Goal: Information Seeking & Learning: Learn about a topic

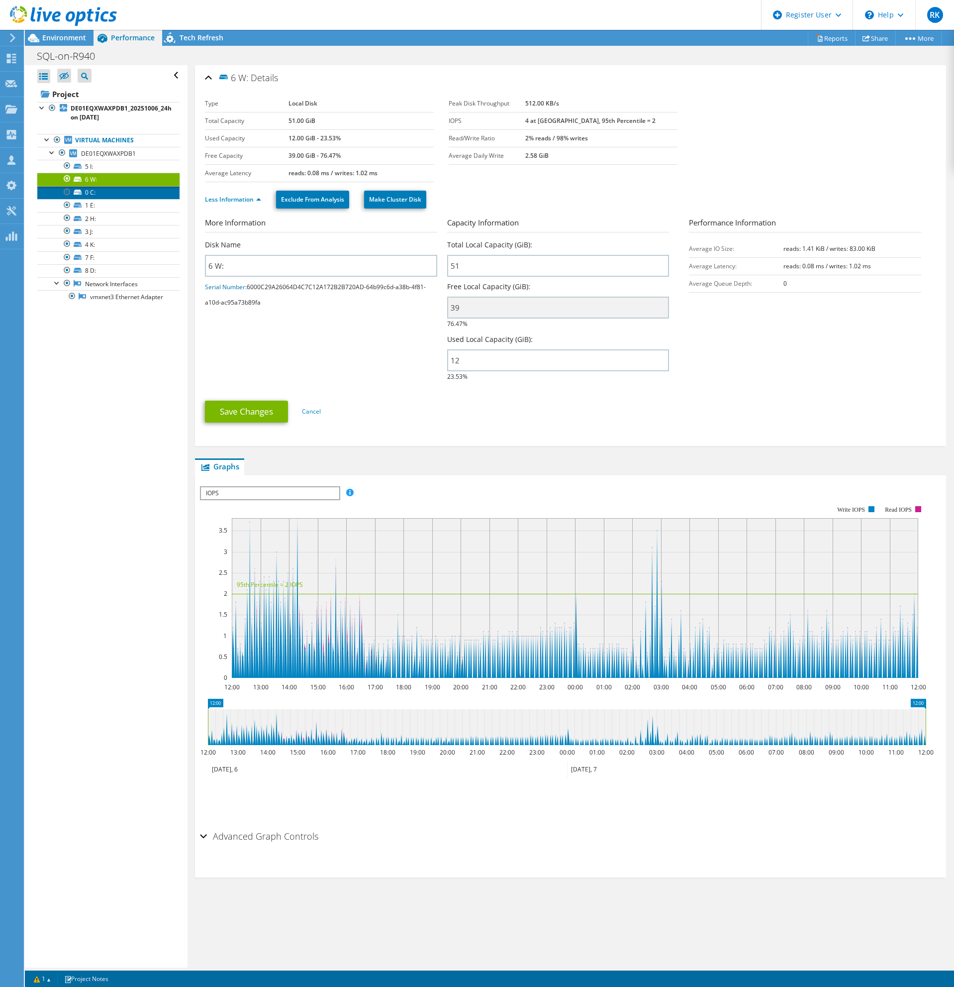
click at [167, 195] on link "0 C:" at bounding box center [108, 192] width 142 height 13
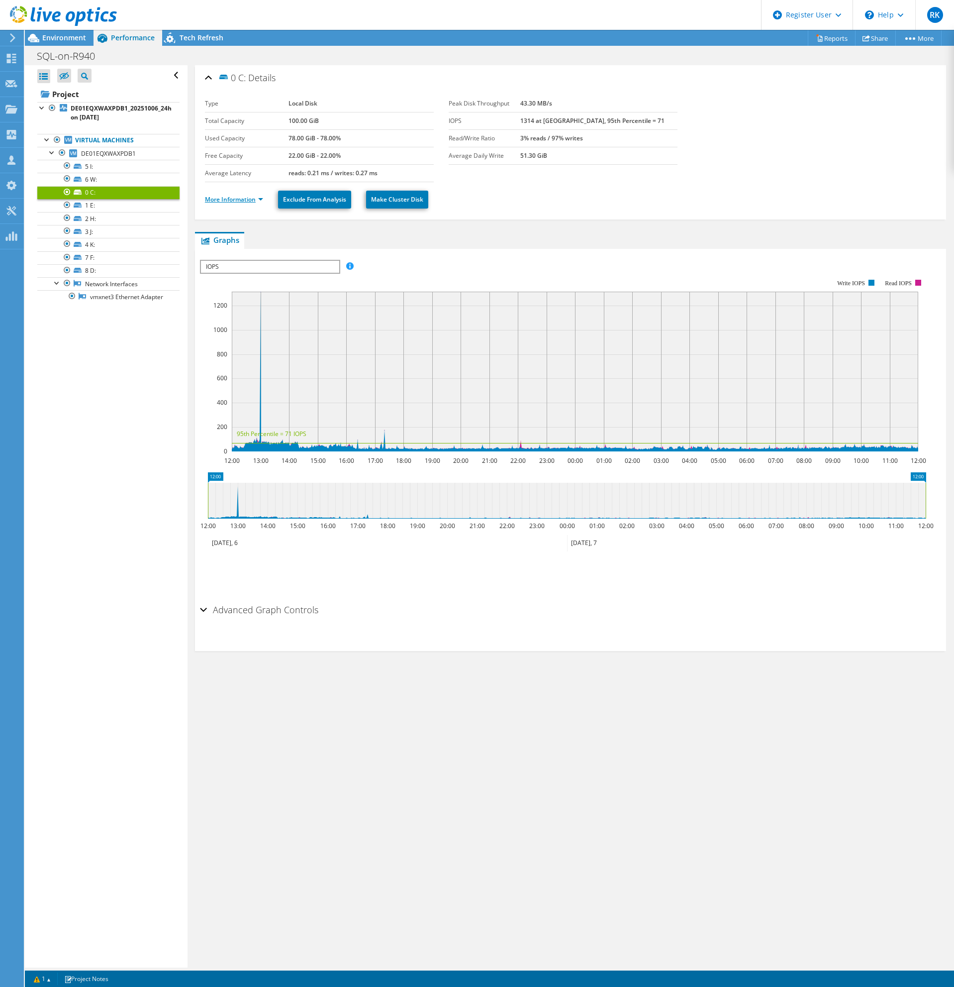
click at [226, 202] on link "More Information" at bounding box center [234, 199] width 58 height 8
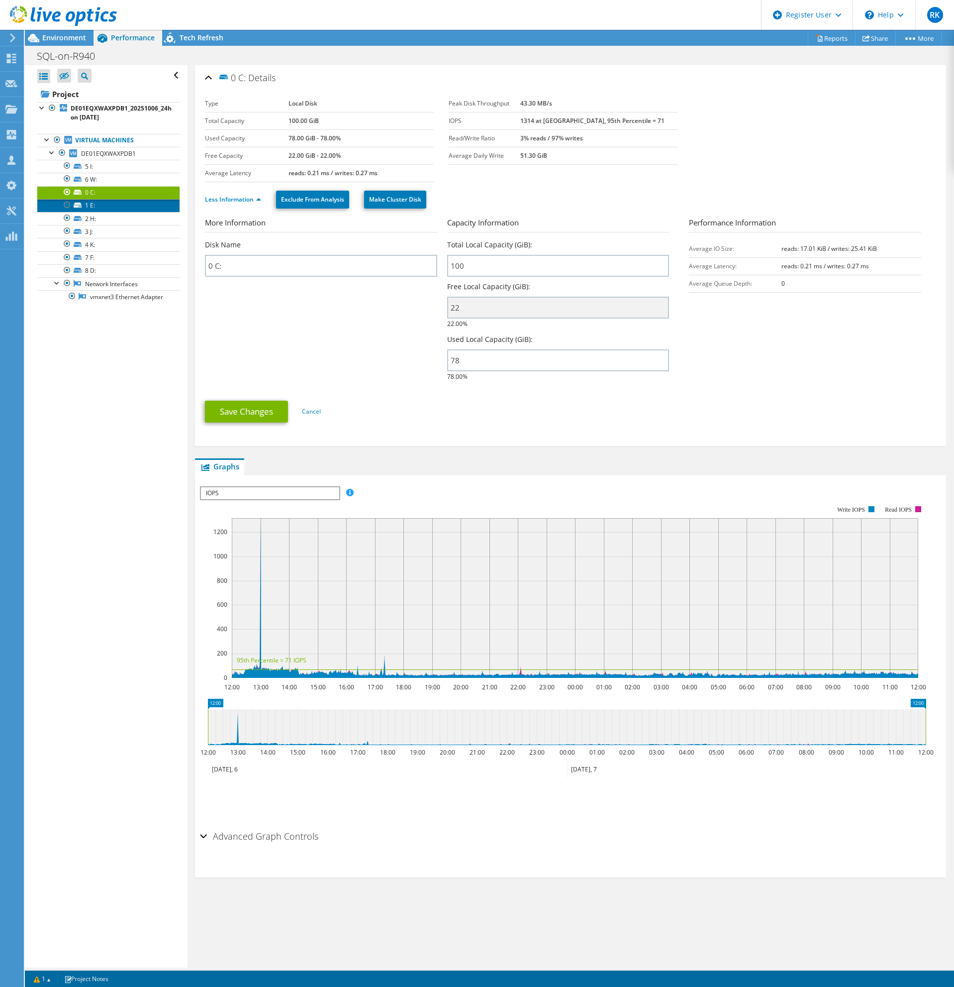
click at [87, 206] on link "1 E:" at bounding box center [108, 205] width 142 height 13
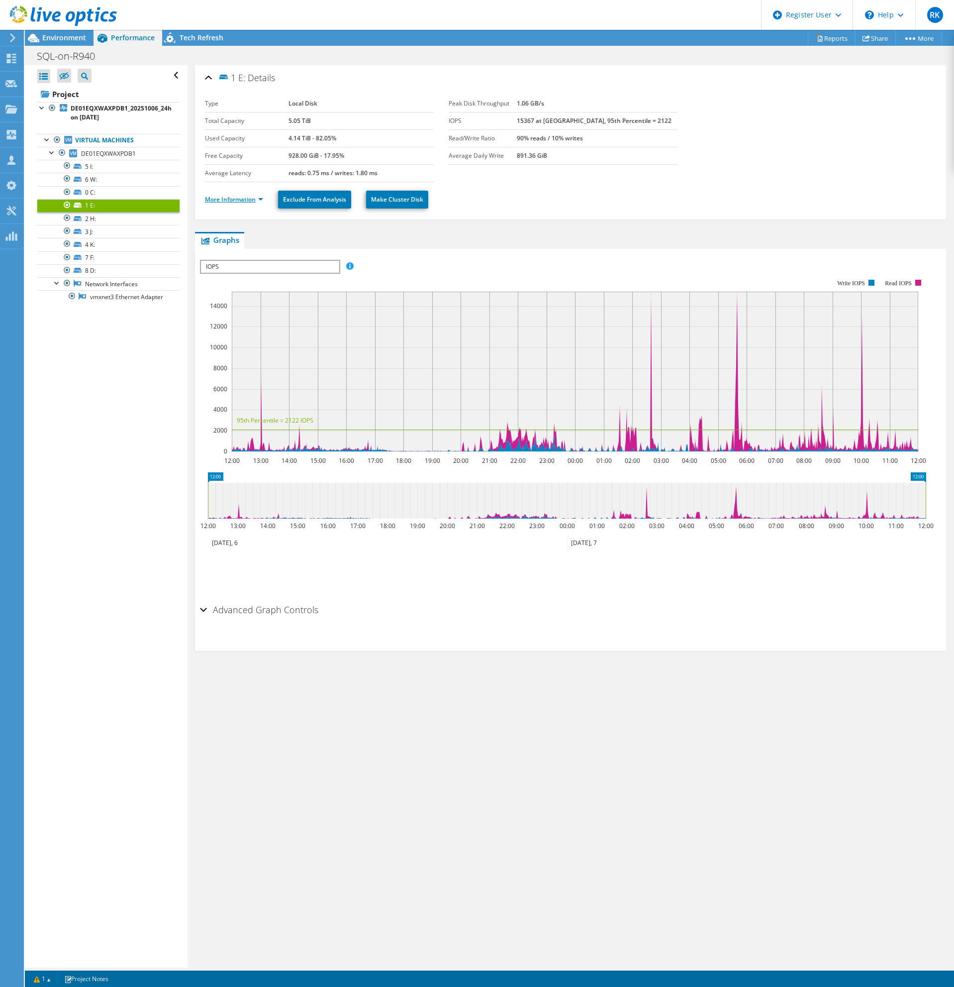
click at [213, 201] on link "More Information" at bounding box center [234, 199] width 58 height 8
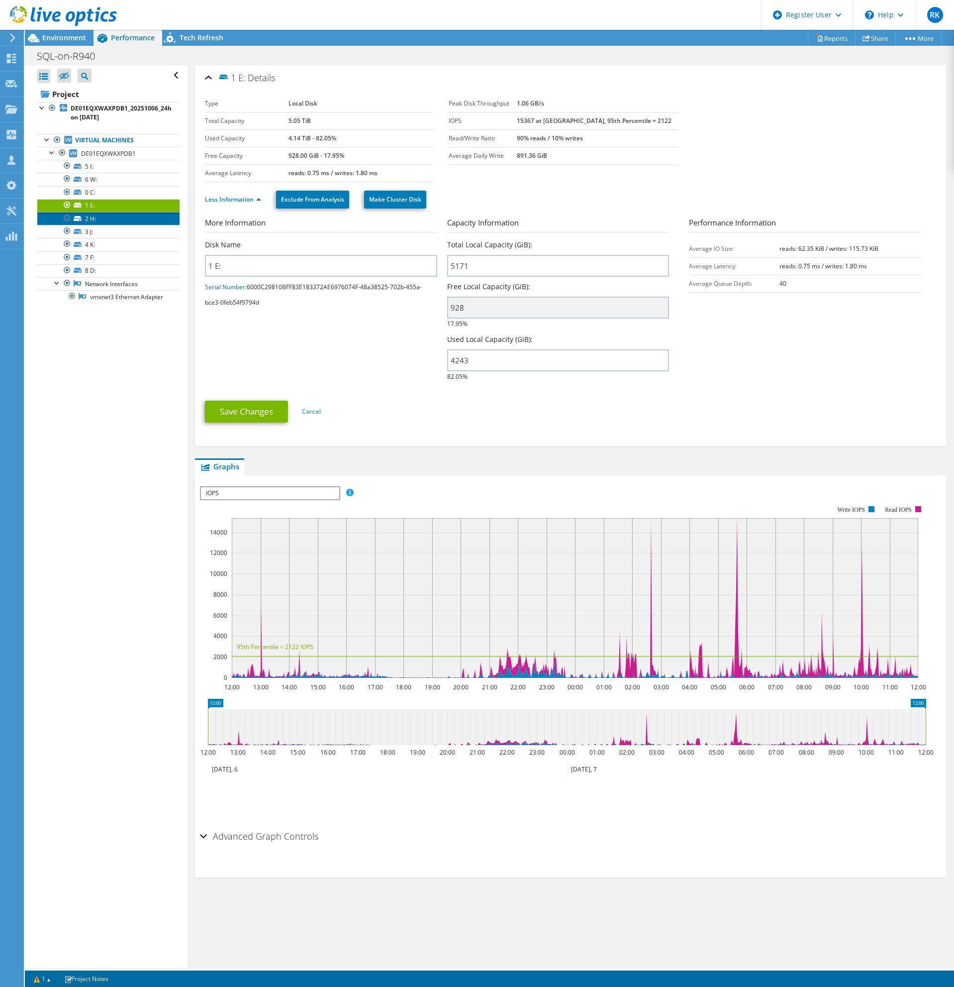
click at [146, 219] on link "2 H:" at bounding box center [108, 218] width 142 height 13
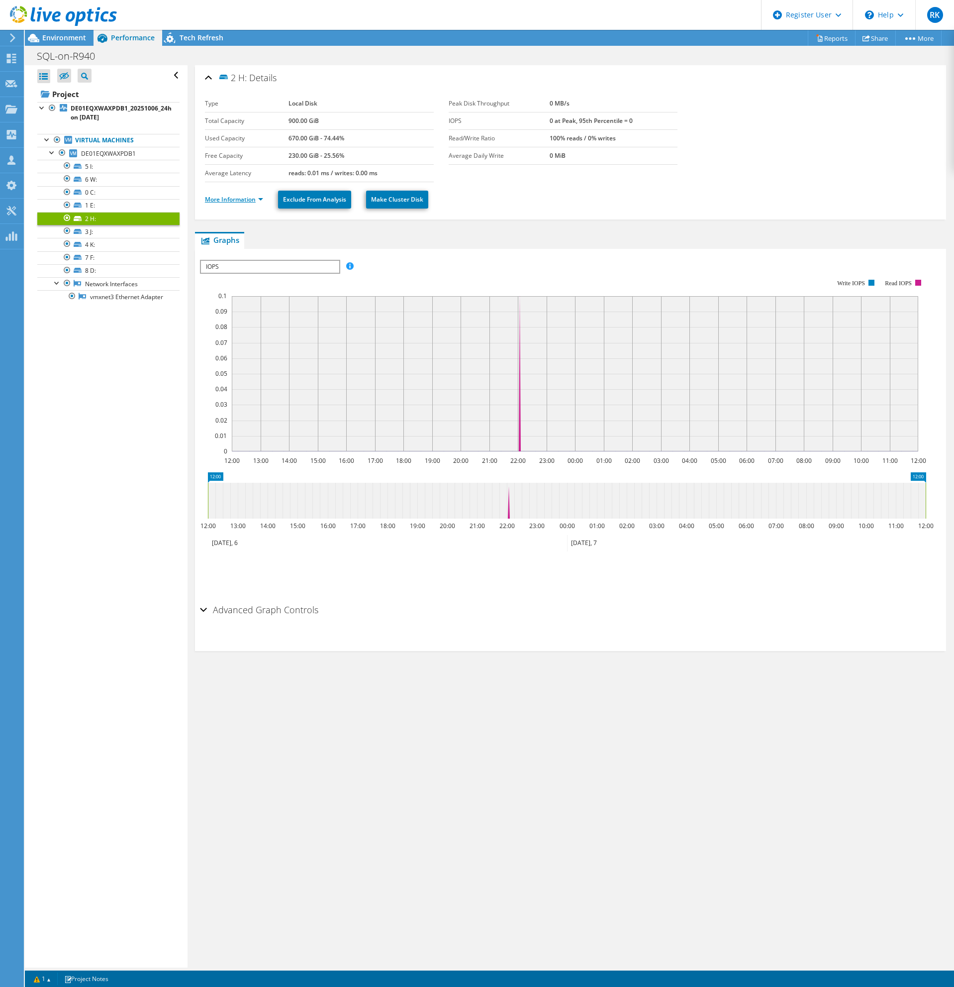
click at [237, 202] on link "More Information" at bounding box center [234, 199] width 58 height 8
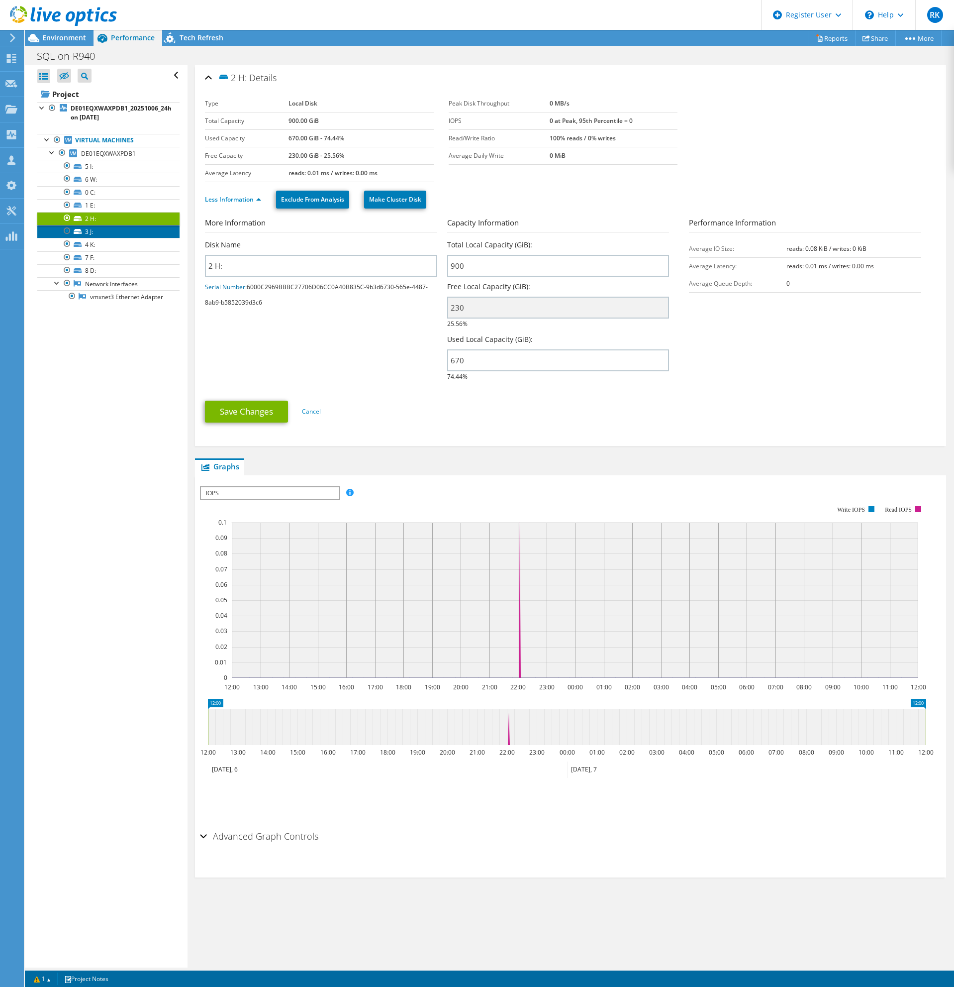
click at [73, 227] on link "3 J:" at bounding box center [108, 231] width 142 height 13
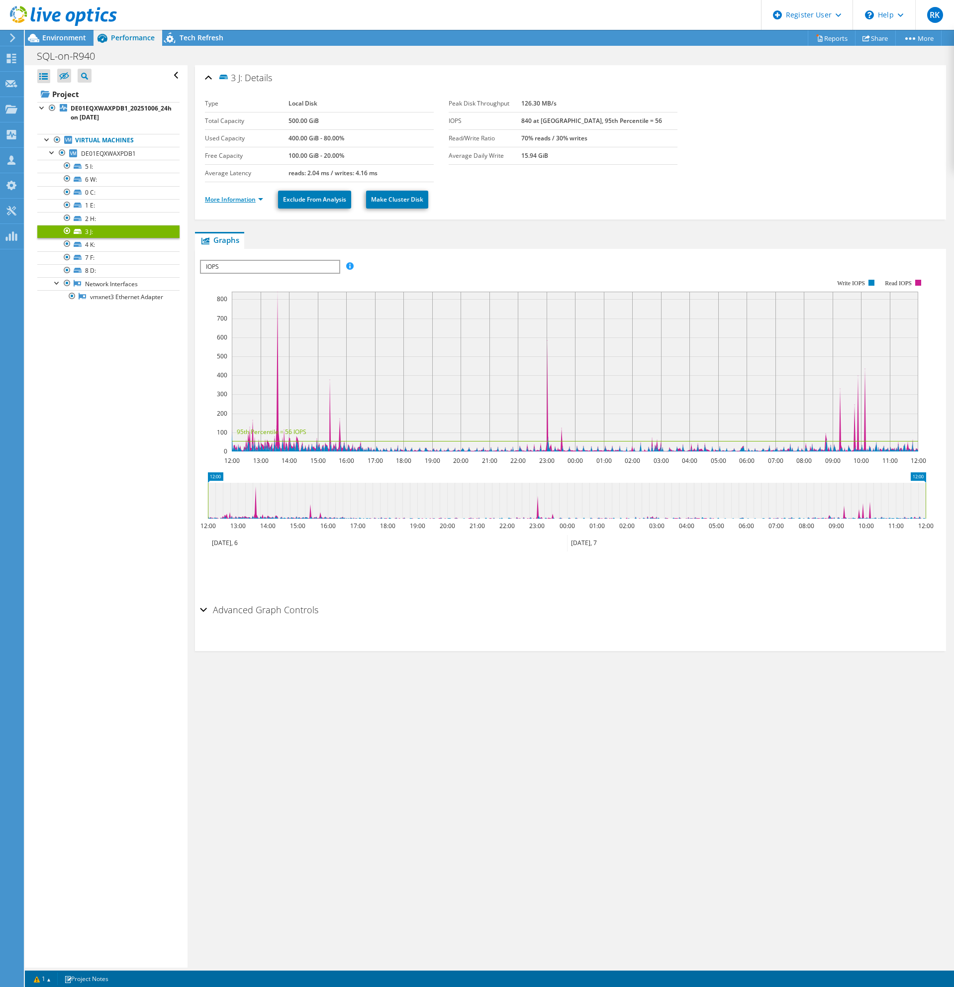
click at [220, 197] on link "More Information" at bounding box center [234, 199] width 58 height 8
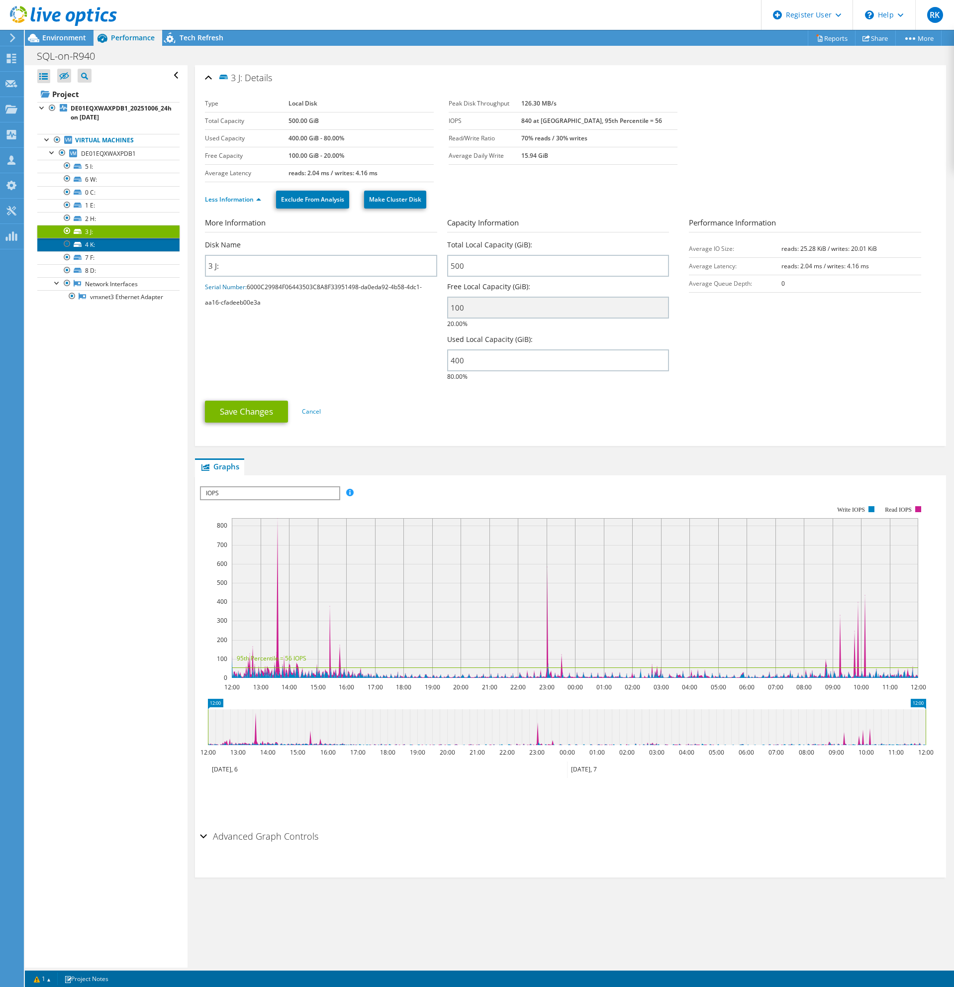
click at [84, 247] on link "4 K:" at bounding box center [108, 244] width 142 height 13
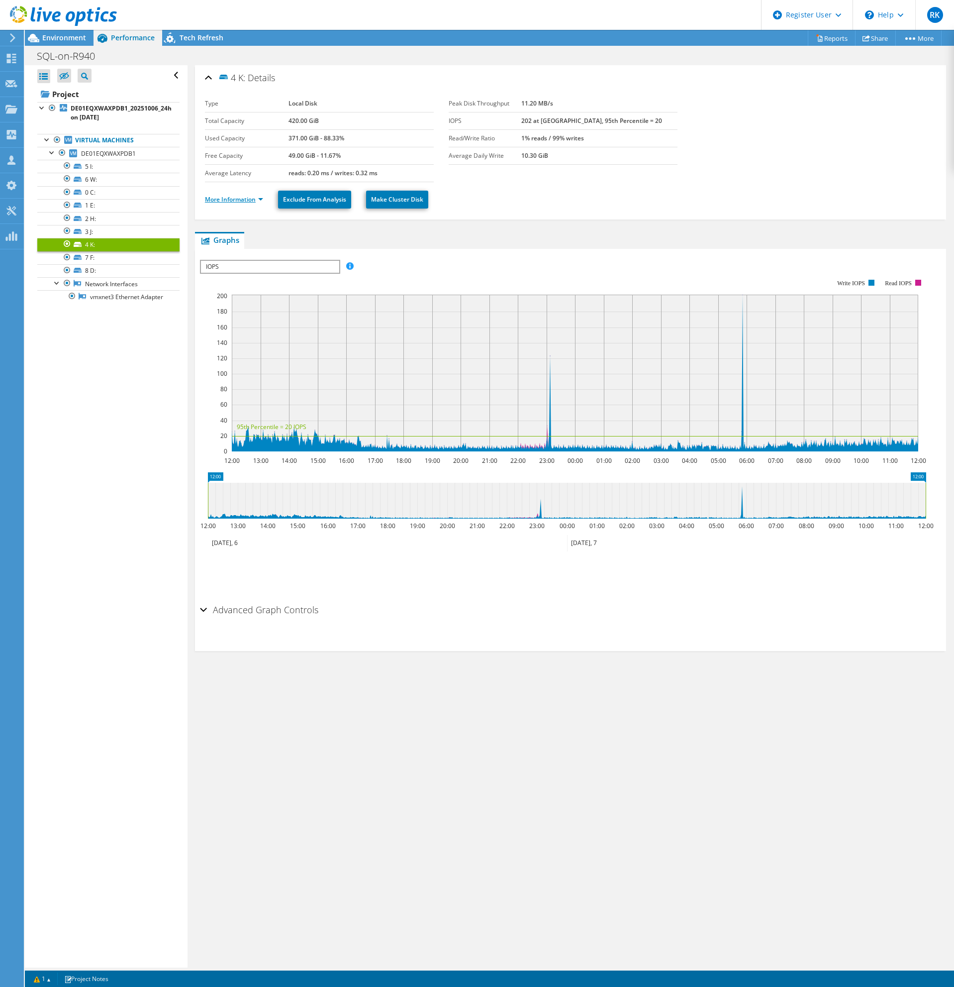
click at [236, 203] on link "More Information" at bounding box center [234, 199] width 58 height 8
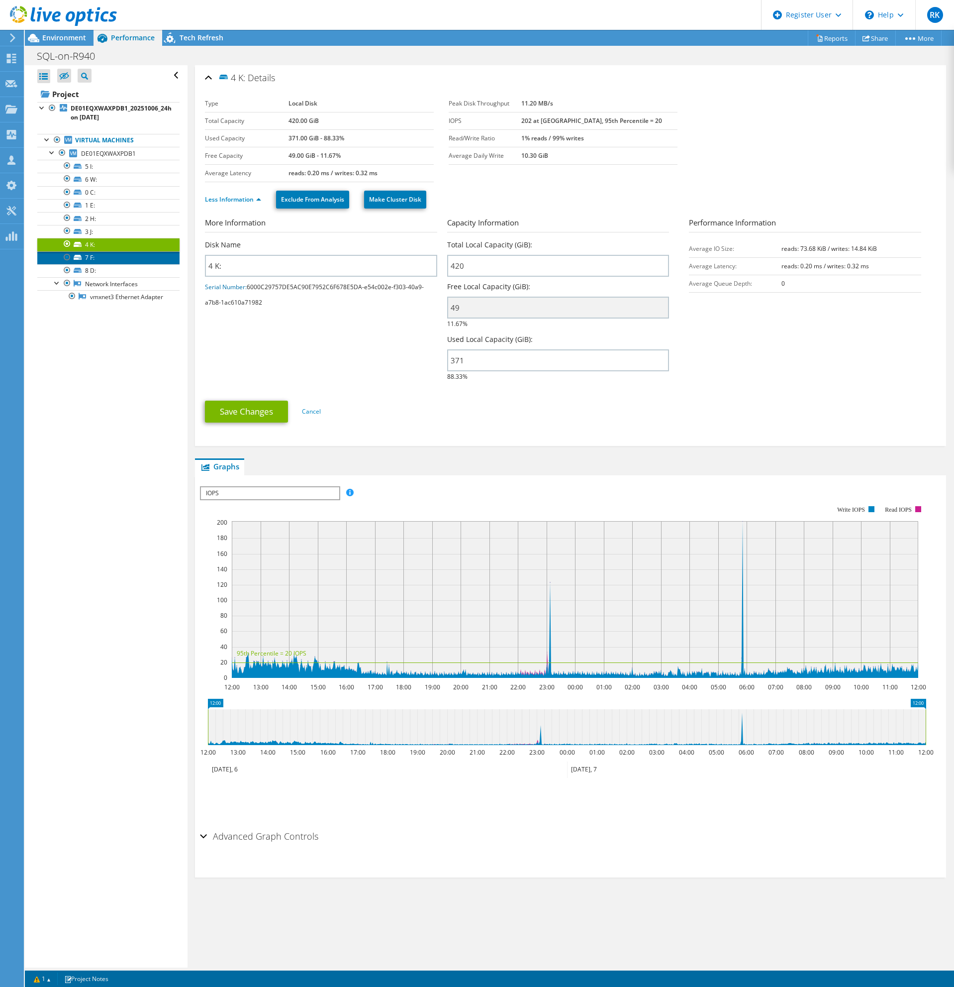
click at [96, 258] on link "7 F:" at bounding box center [108, 257] width 142 height 13
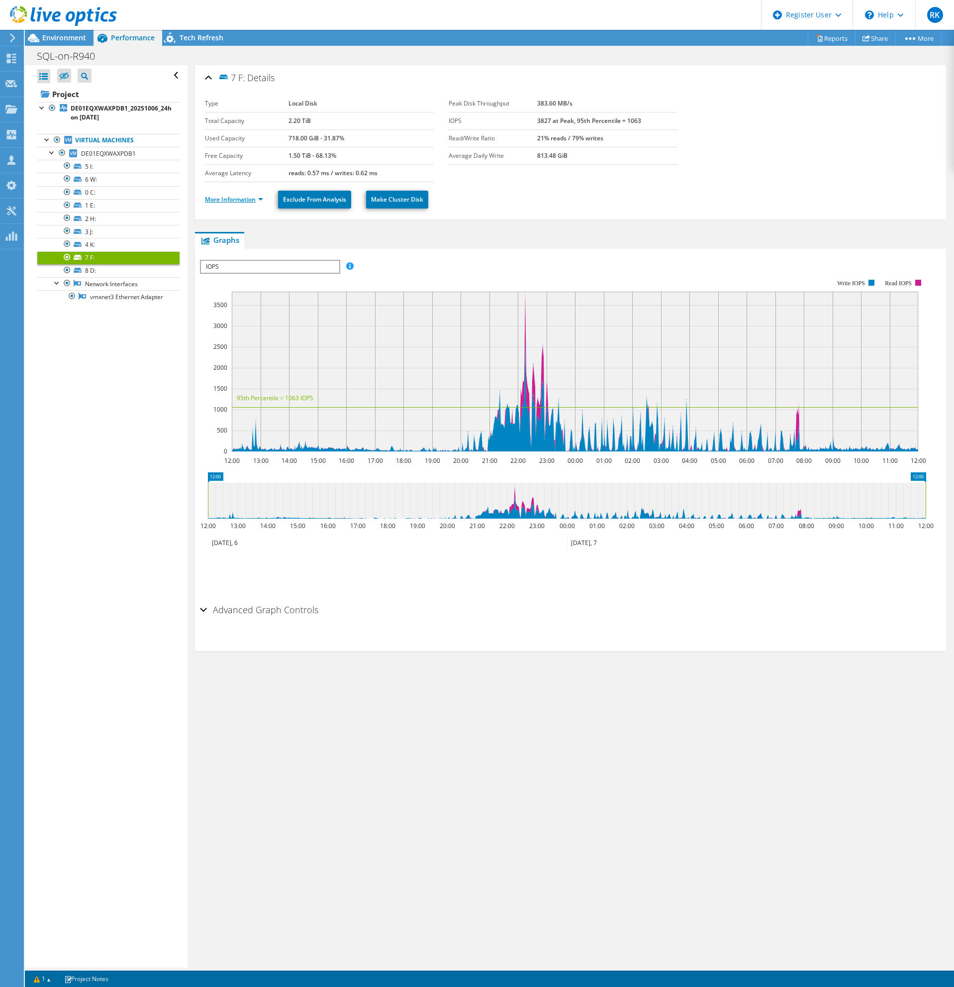
click at [222, 201] on link "More Information" at bounding box center [234, 199] width 58 height 8
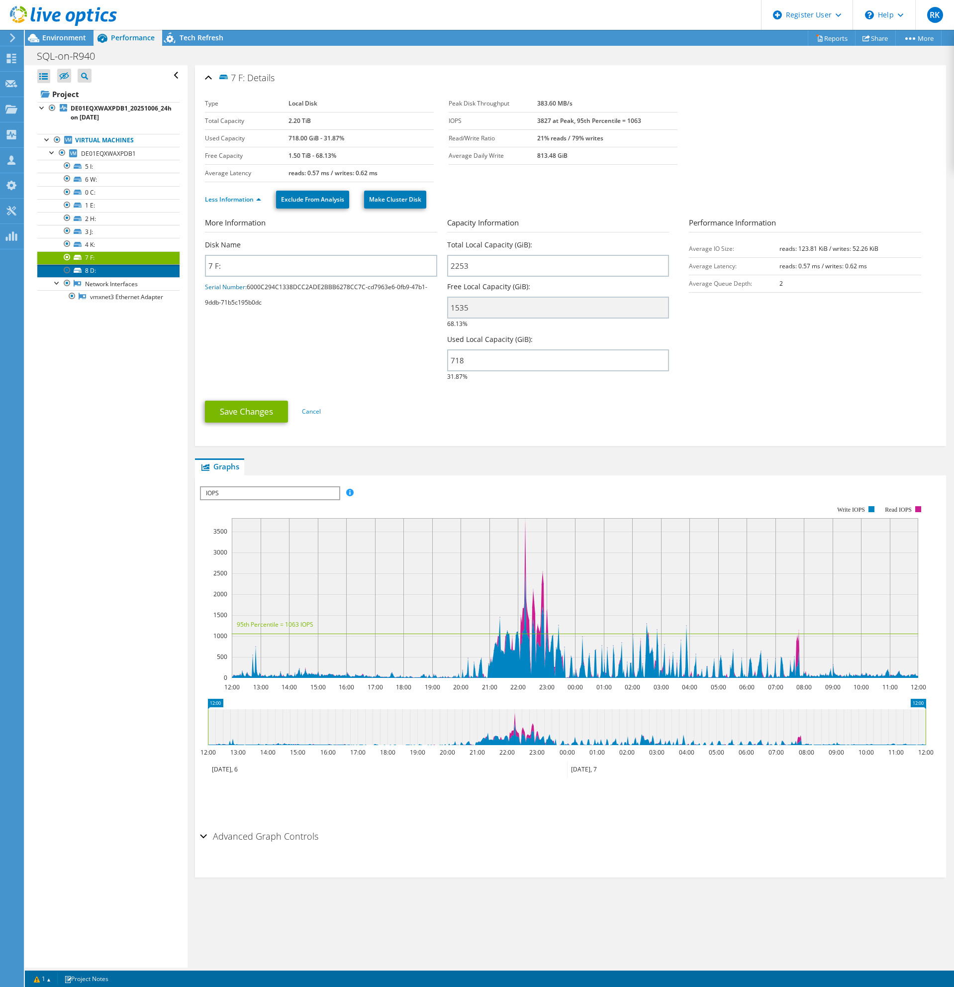
click at [88, 271] on link "8 D:" at bounding box center [108, 270] width 142 height 13
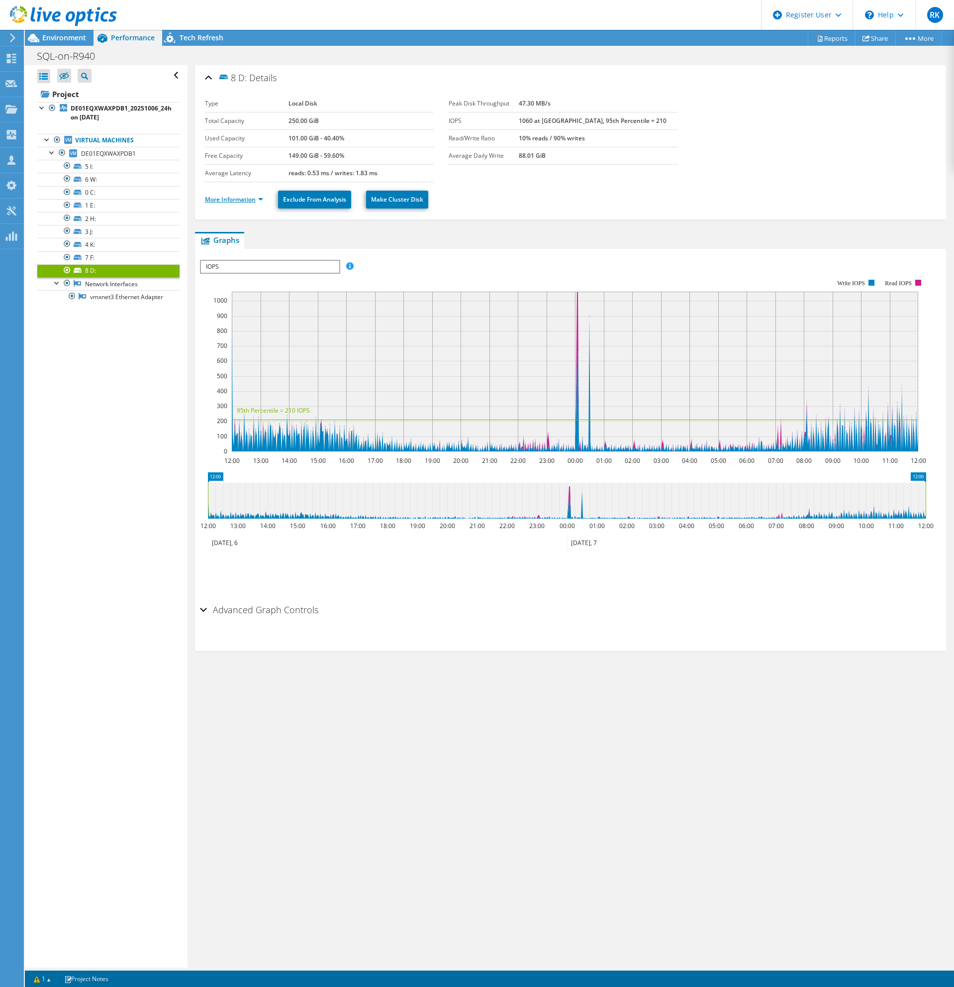
click at [221, 200] on link "More Information" at bounding box center [234, 199] width 58 height 8
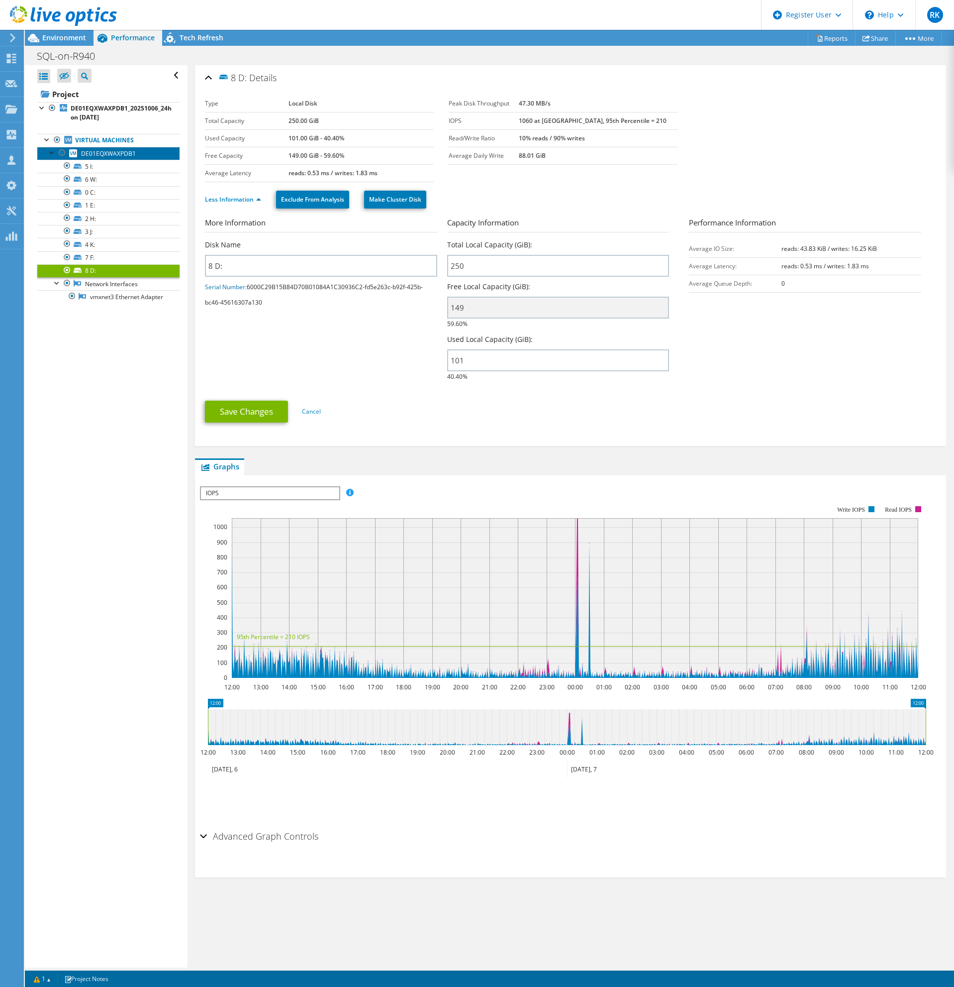
click at [116, 154] on span "DE01EQXWAXPDB1" at bounding box center [108, 153] width 55 height 8
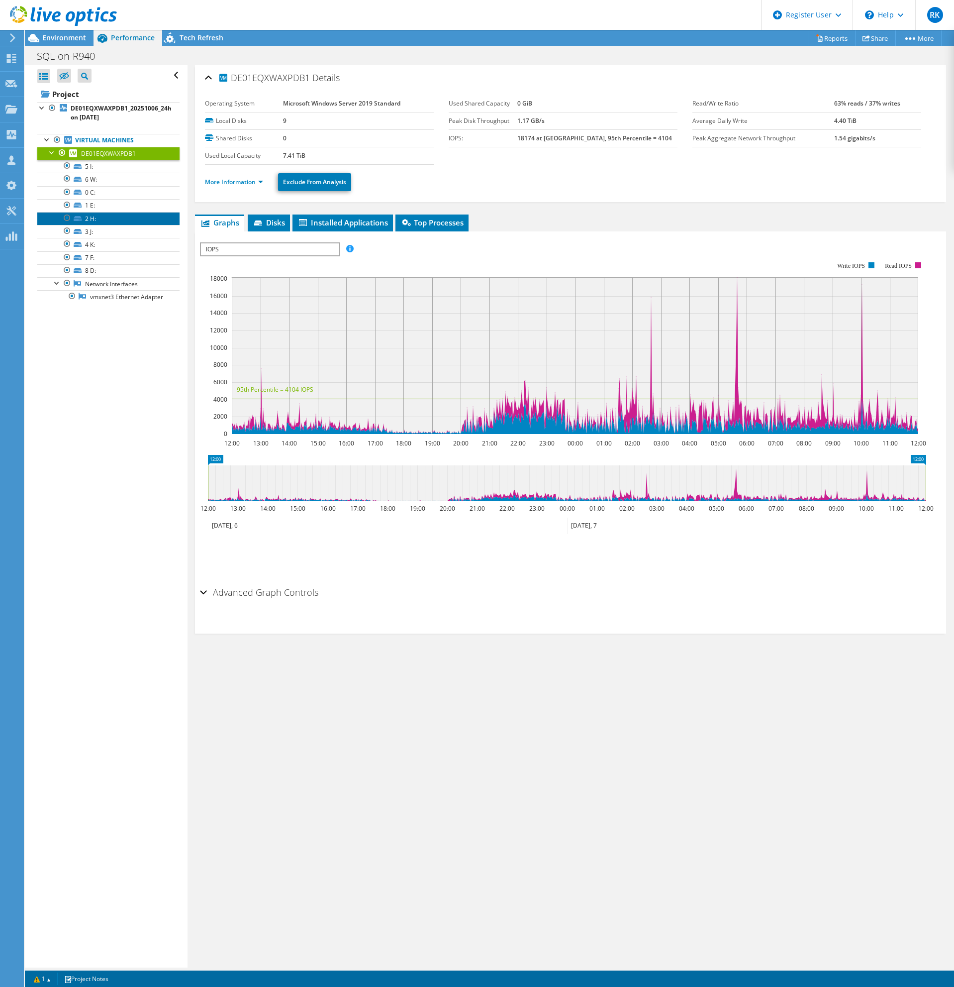
click at [97, 220] on link "2 H:" at bounding box center [108, 218] width 142 height 13
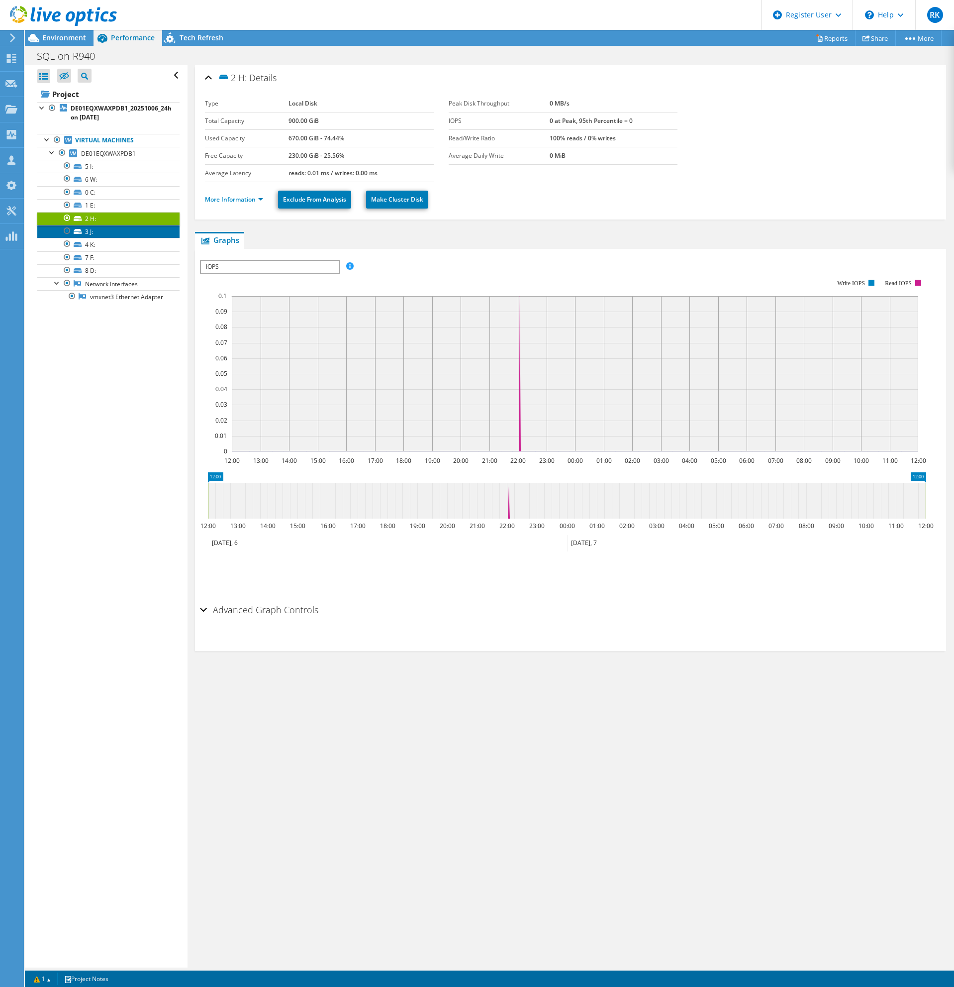
click at [94, 227] on link "3 J:" at bounding box center [108, 231] width 142 height 13
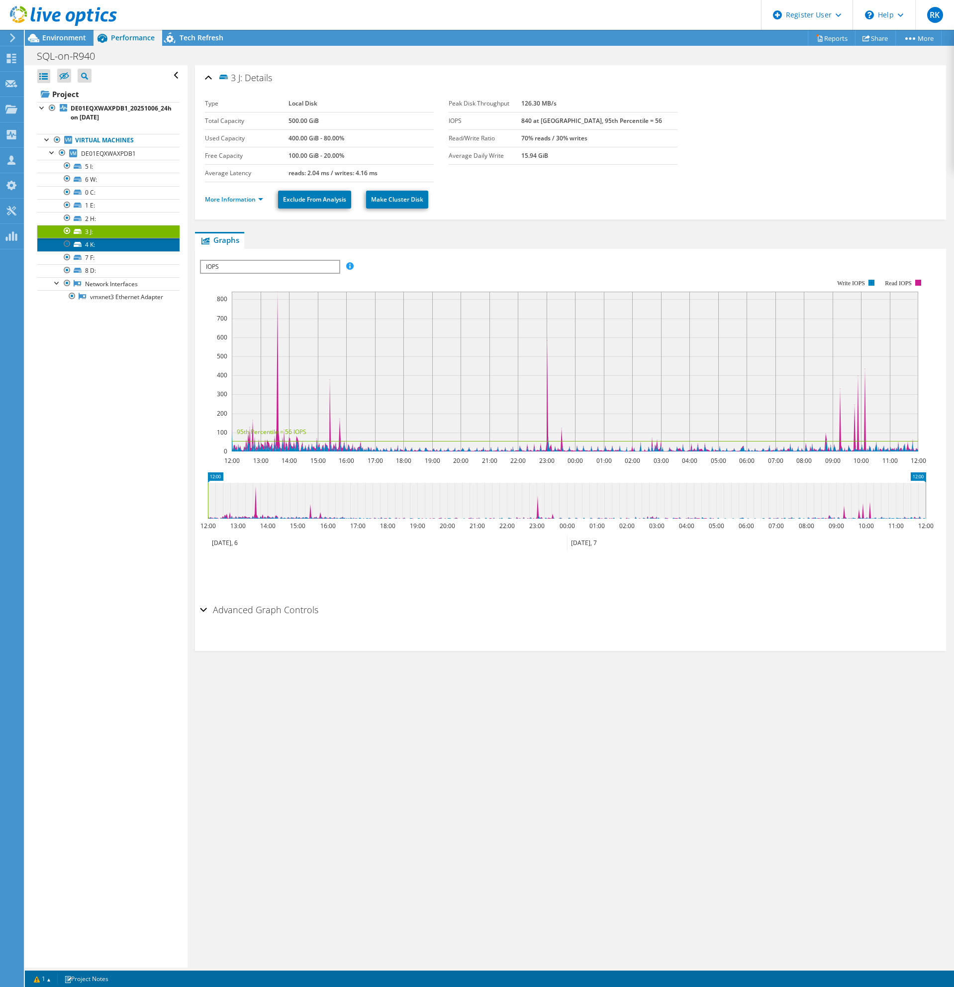
click at [129, 244] on link "4 K:" at bounding box center [108, 244] width 142 height 13
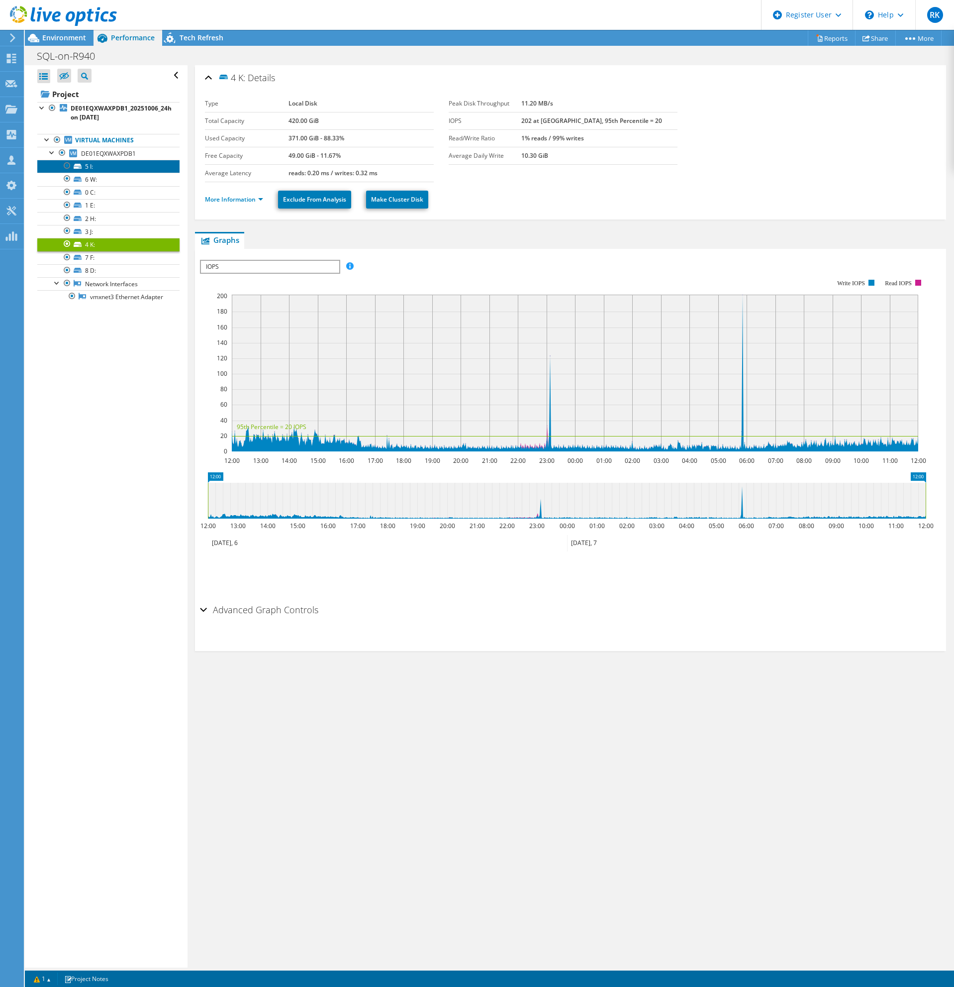
click at [116, 168] on link "5 I:" at bounding box center [108, 166] width 142 height 13
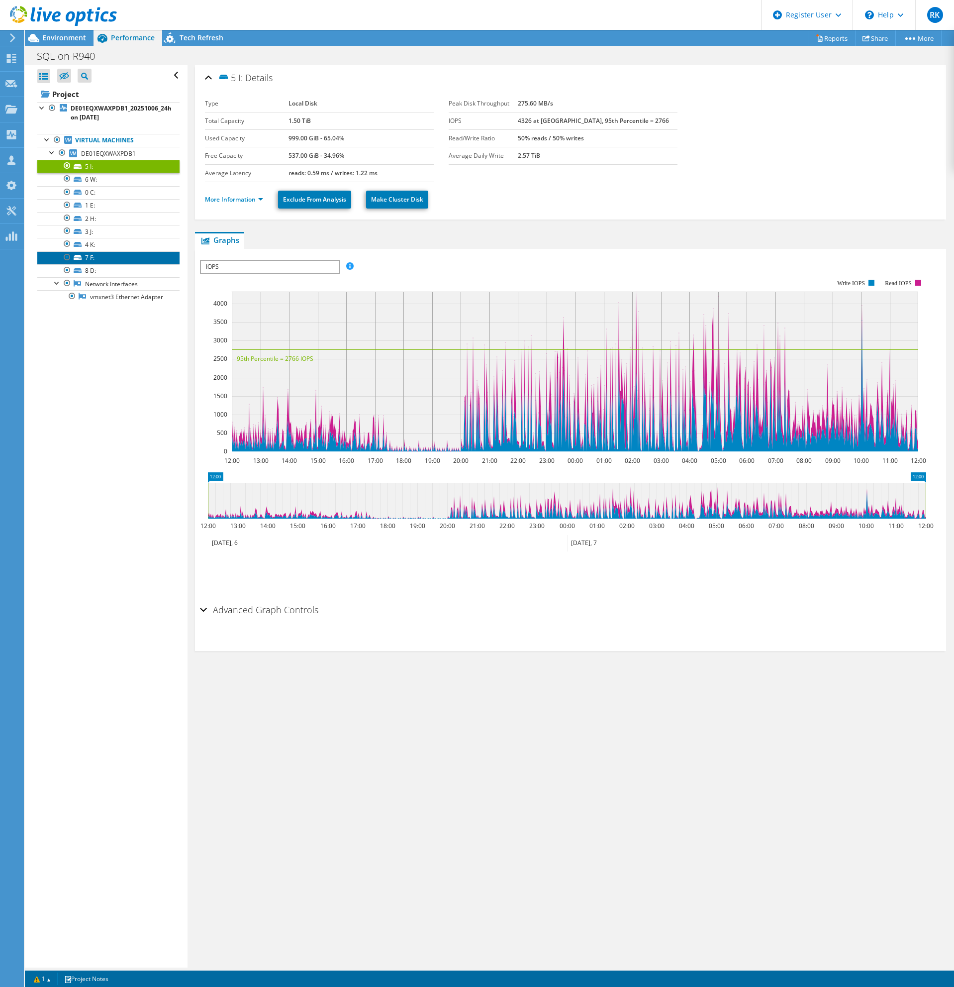
click at [106, 254] on link "7 F:" at bounding box center [108, 257] width 142 height 13
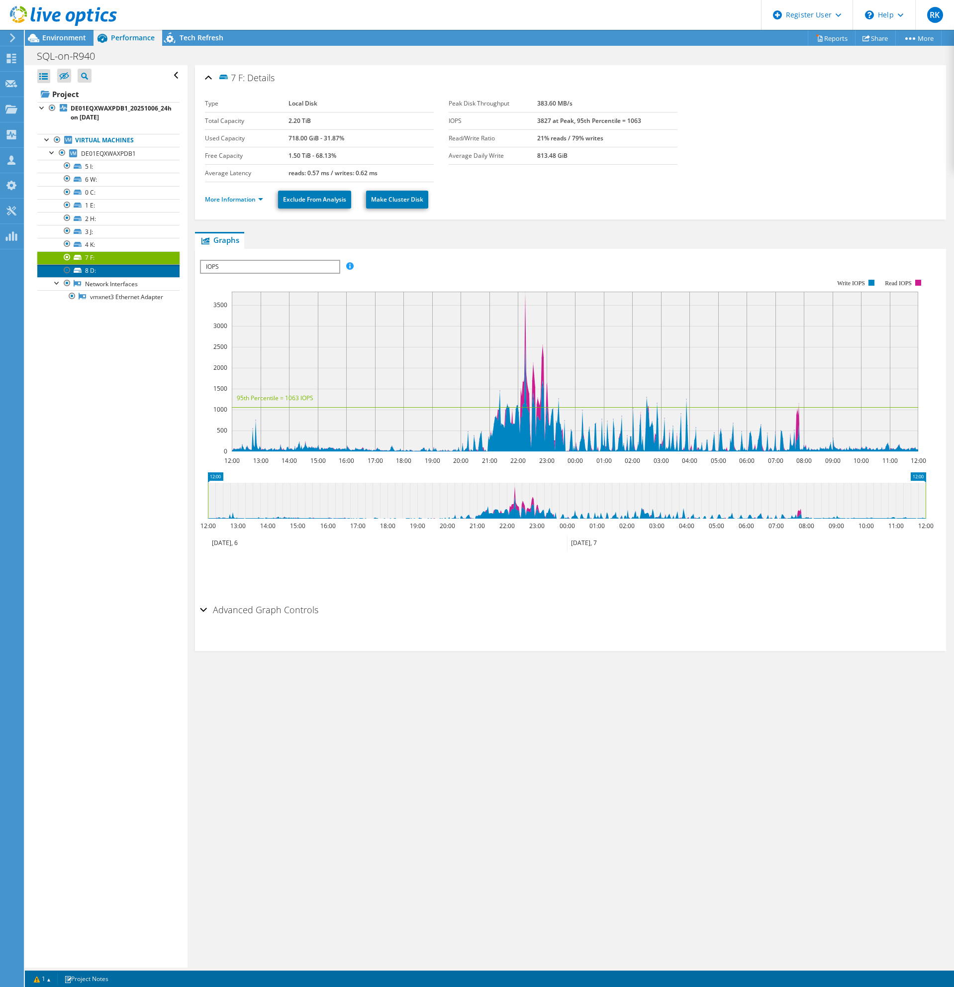
click at [106, 270] on link "8 D:" at bounding box center [108, 270] width 142 height 13
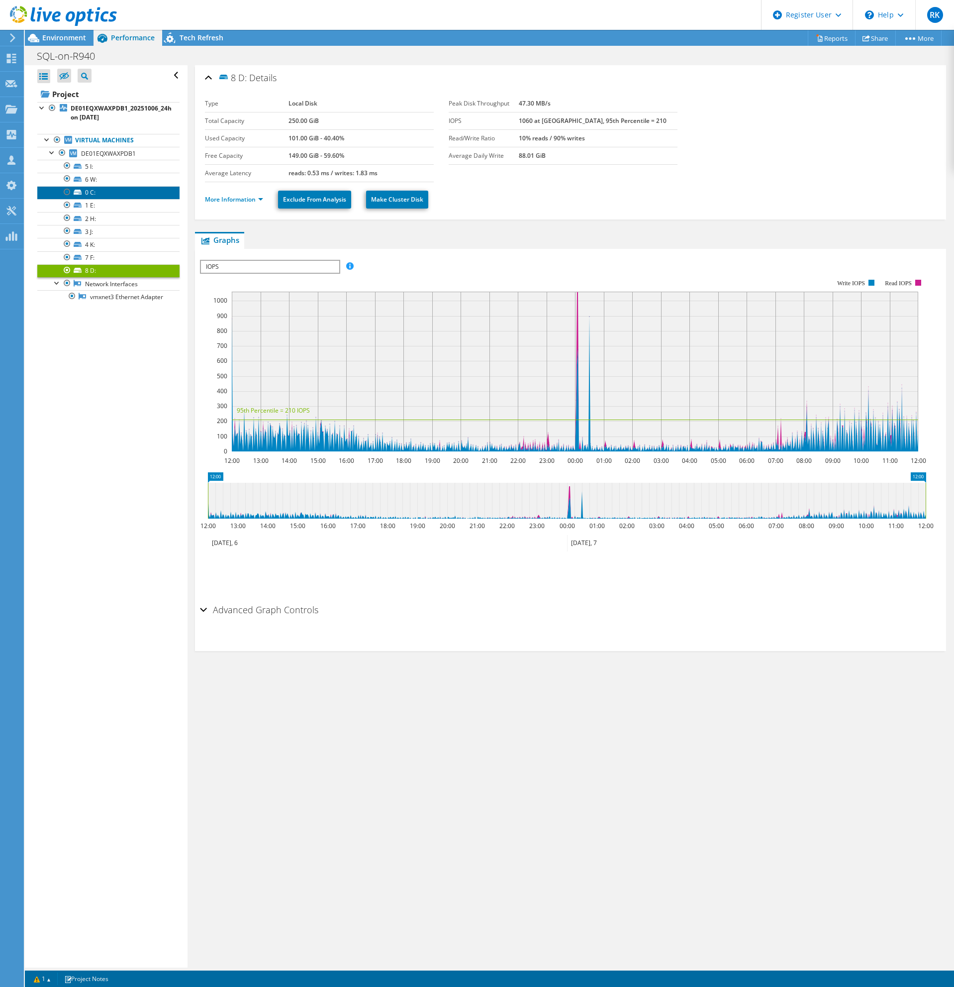
click at [111, 195] on link "0 C:" at bounding box center [108, 192] width 142 height 13
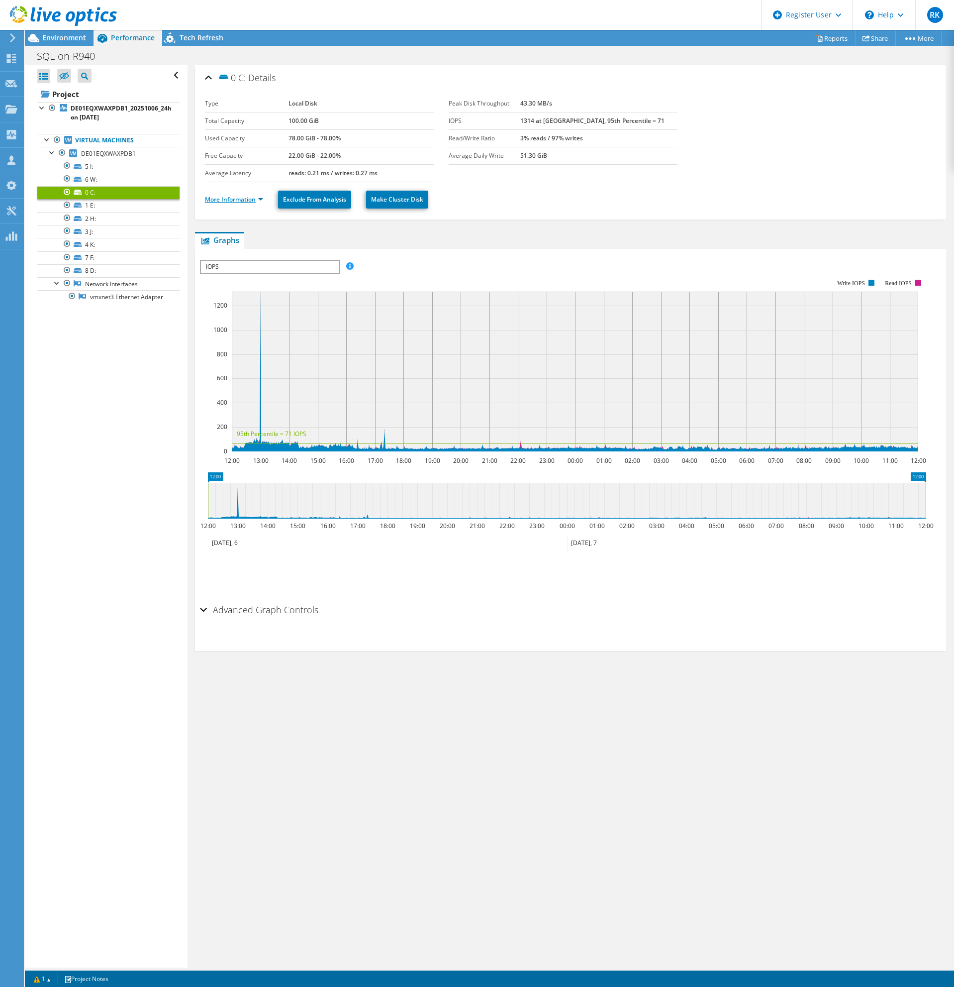
click at [244, 201] on link "More Information" at bounding box center [234, 199] width 58 height 8
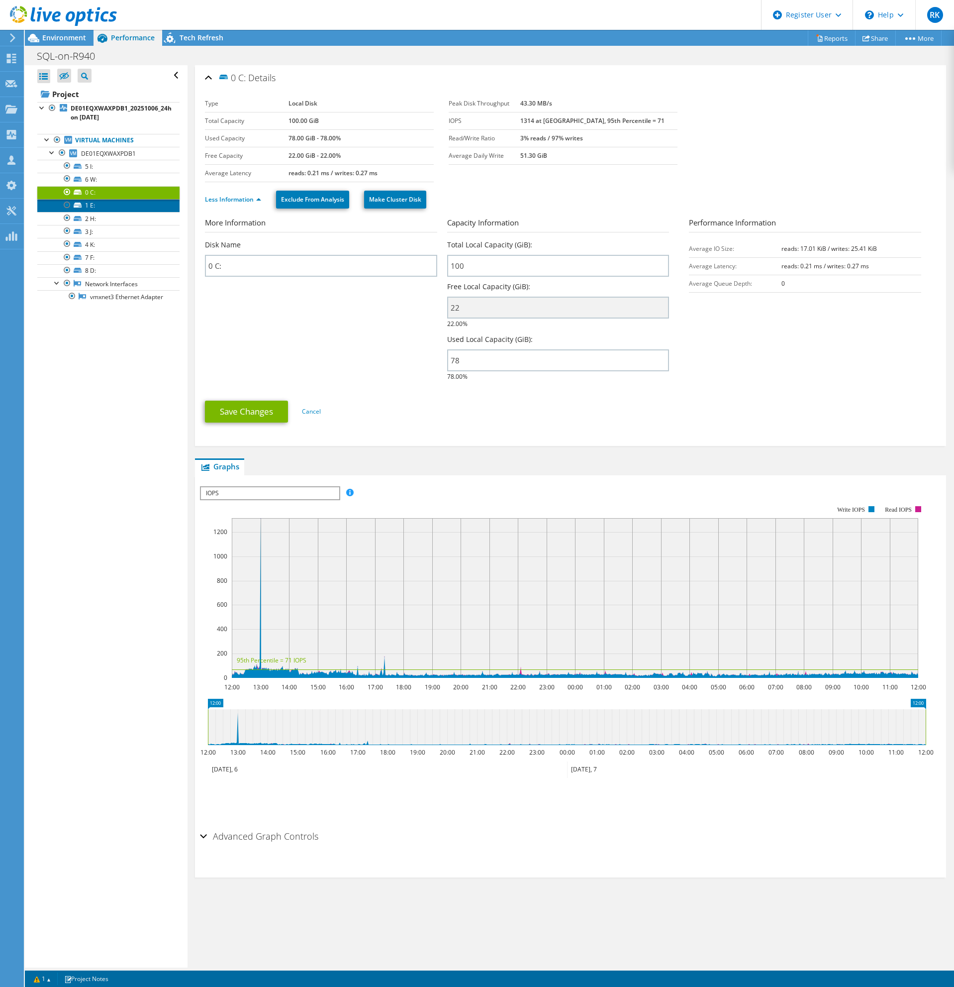
click at [101, 203] on link "1 E:" at bounding box center [108, 205] width 142 height 13
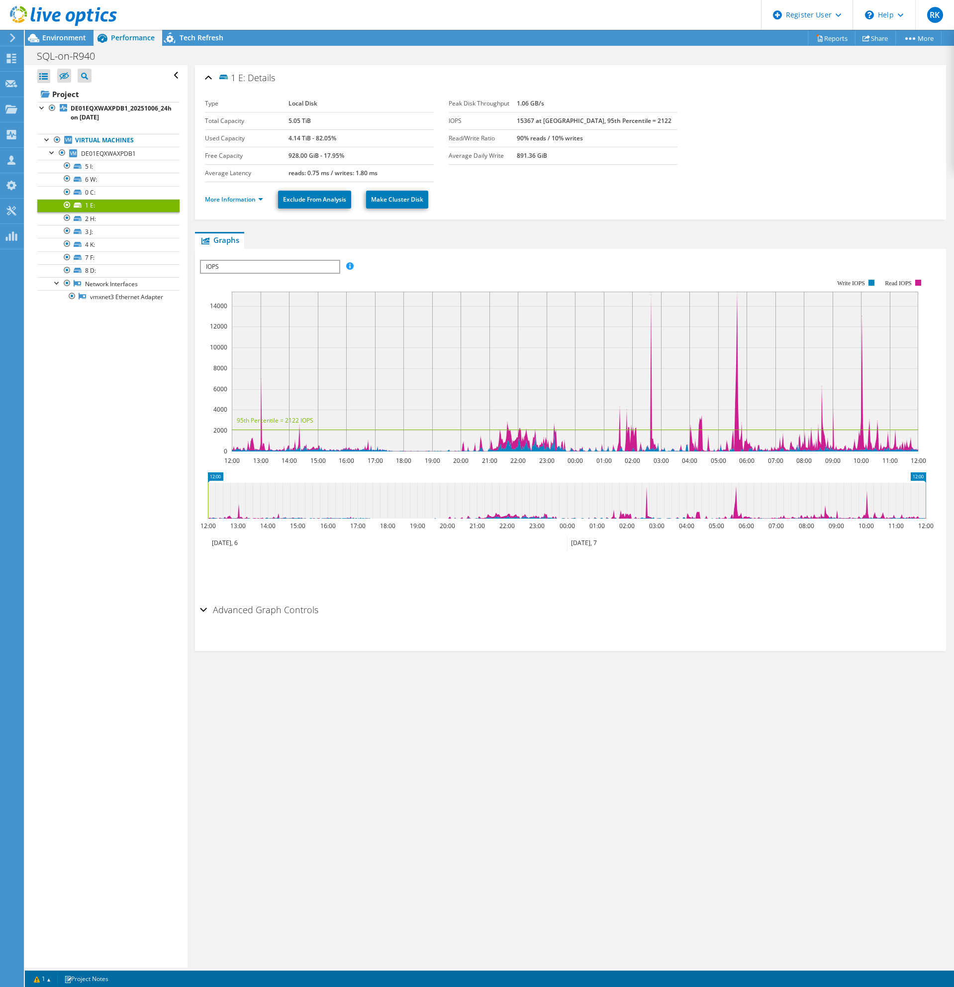
click at [205, 195] on li "More Information" at bounding box center [237, 199] width 64 height 11
click at [208, 199] on link "More Information" at bounding box center [234, 199] width 58 height 8
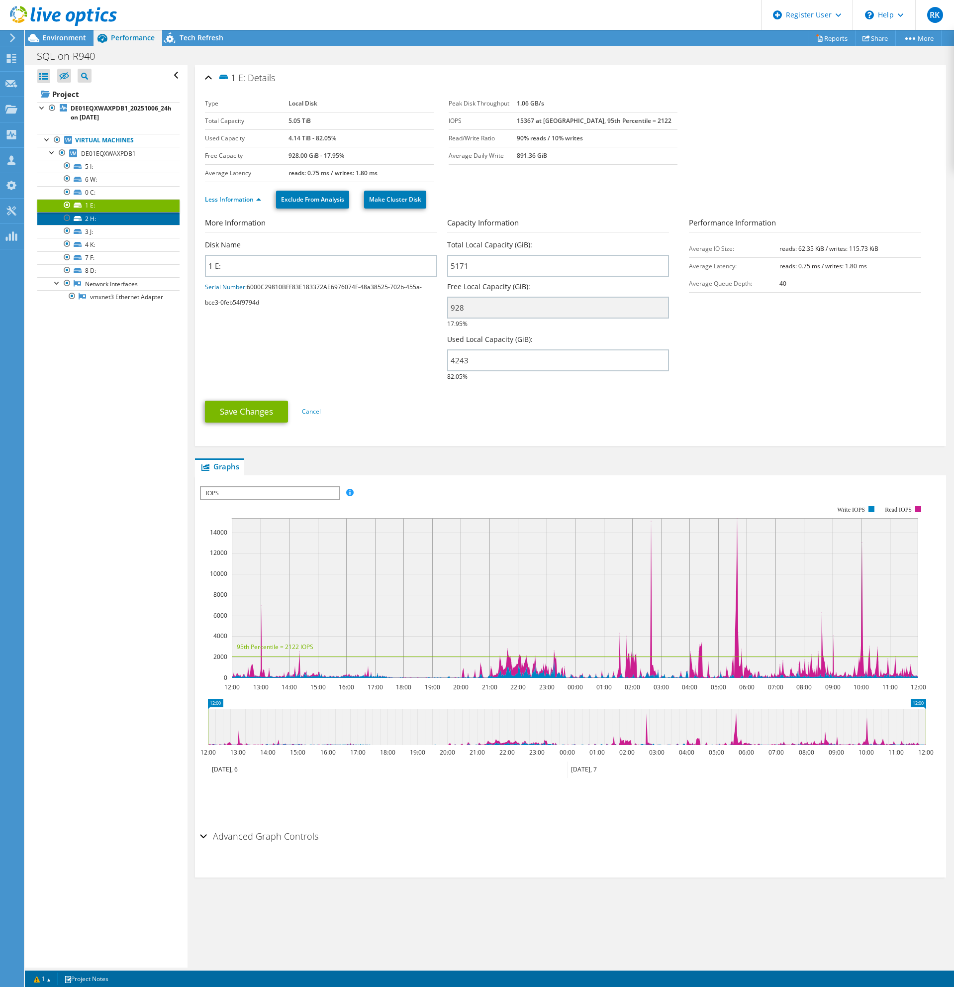
click at [105, 215] on link "2 H:" at bounding box center [108, 218] width 142 height 13
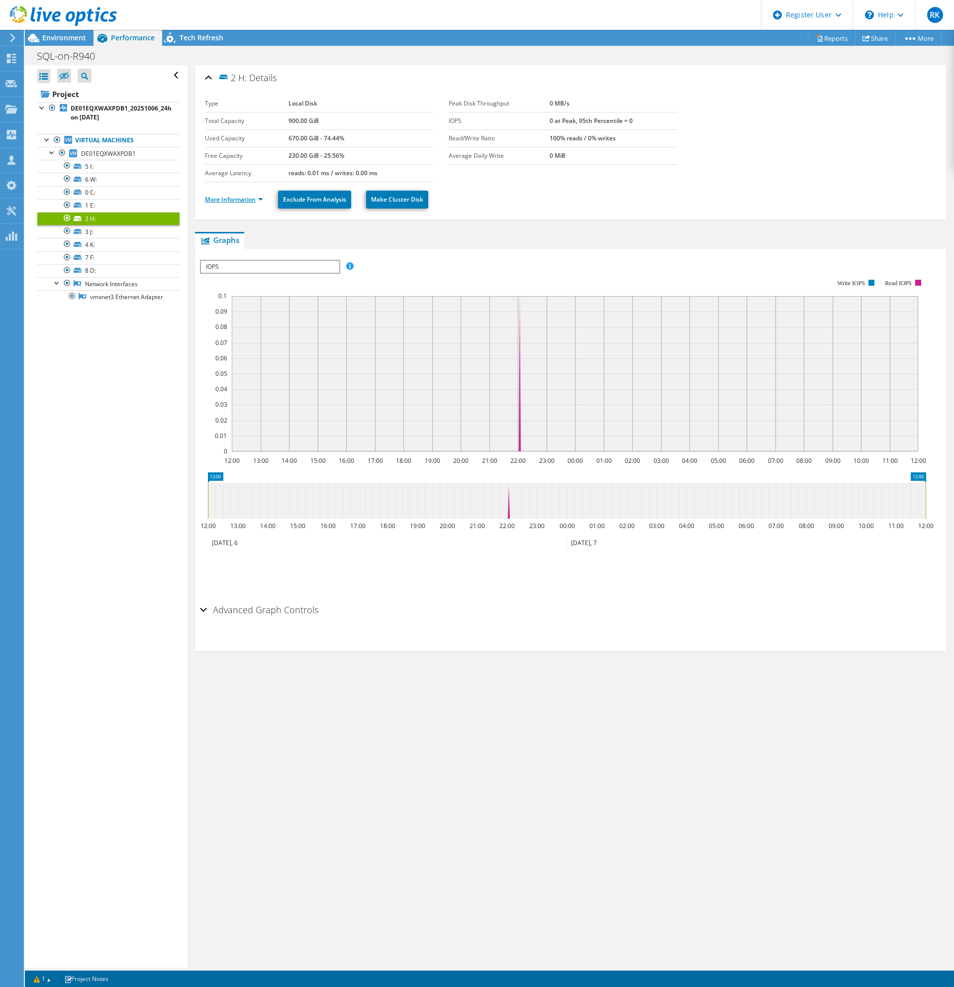
click at [233, 203] on link "More Information" at bounding box center [234, 199] width 58 height 8
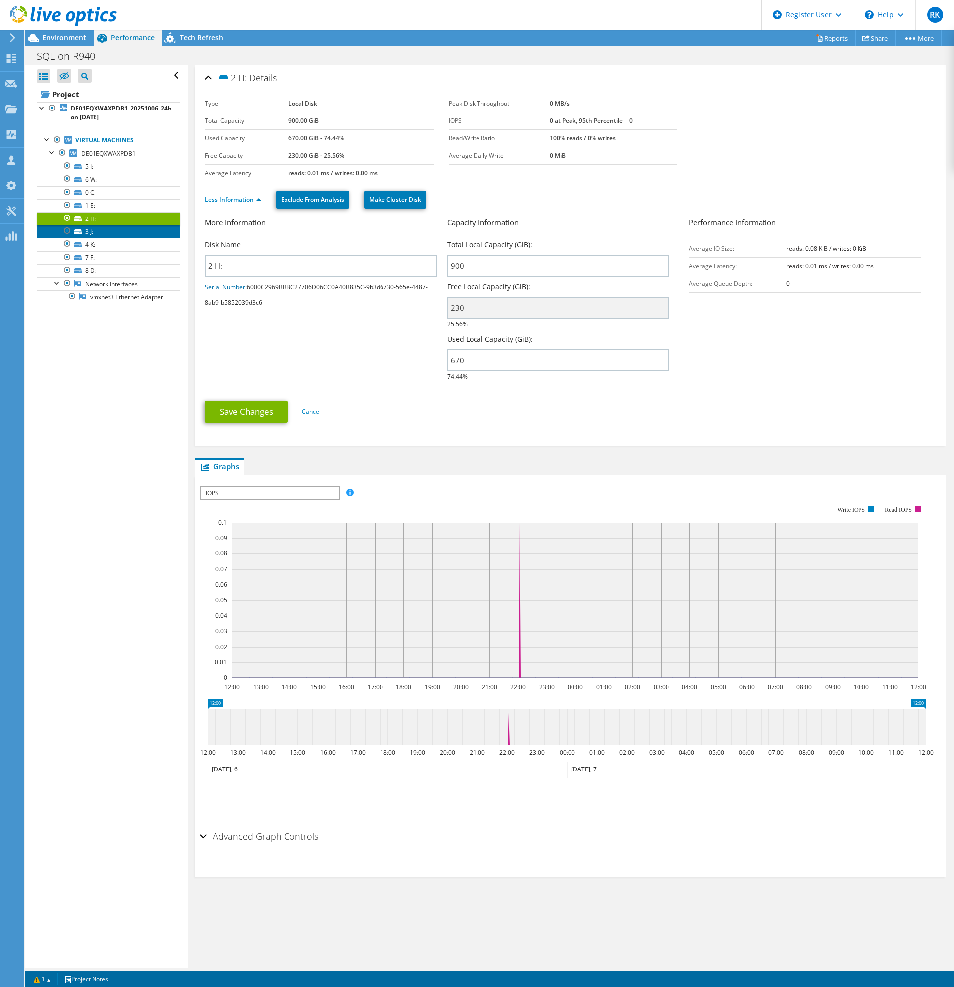
click at [112, 235] on link "3 J:" at bounding box center [108, 231] width 142 height 13
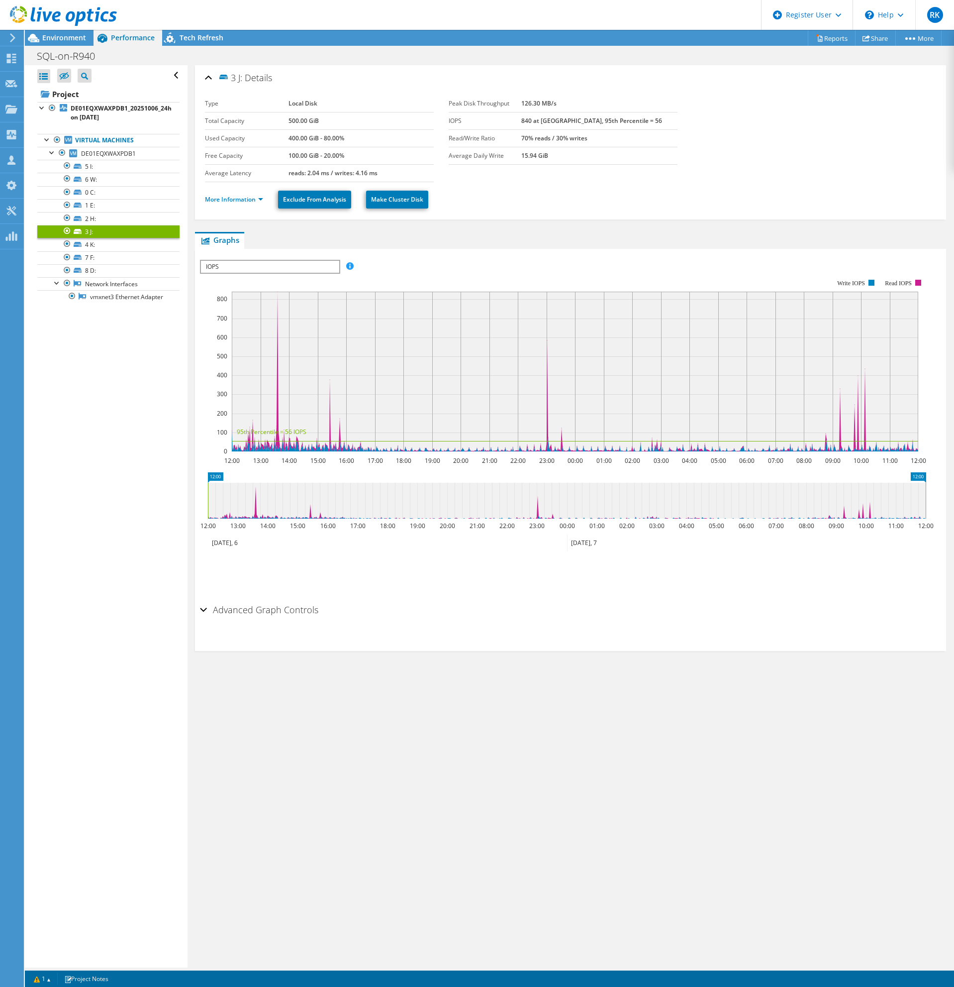
click at [224, 207] on ul "More Information Exclude From Analysis Make Cluster Disk" at bounding box center [570, 198] width 731 height 20
click at [226, 202] on link "More Information" at bounding box center [234, 199] width 58 height 8
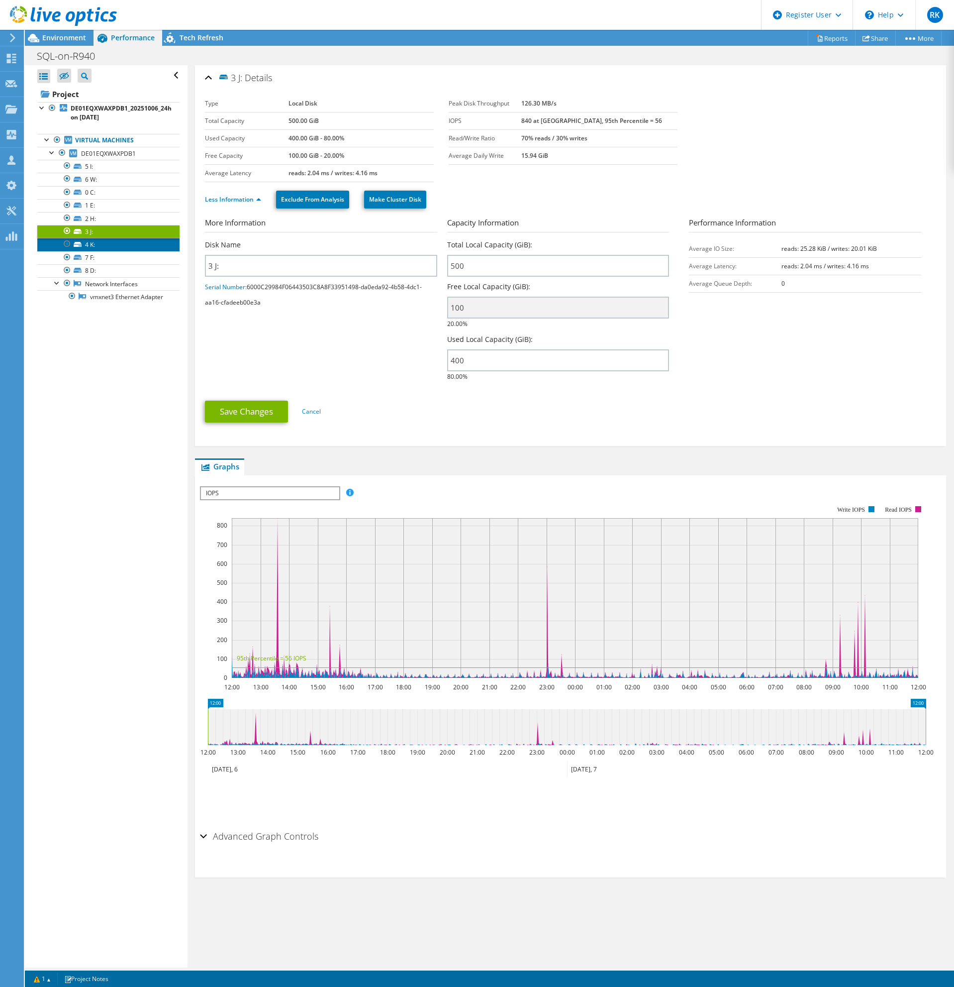
click at [100, 243] on link "4 K:" at bounding box center [108, 244] width 142 height 13
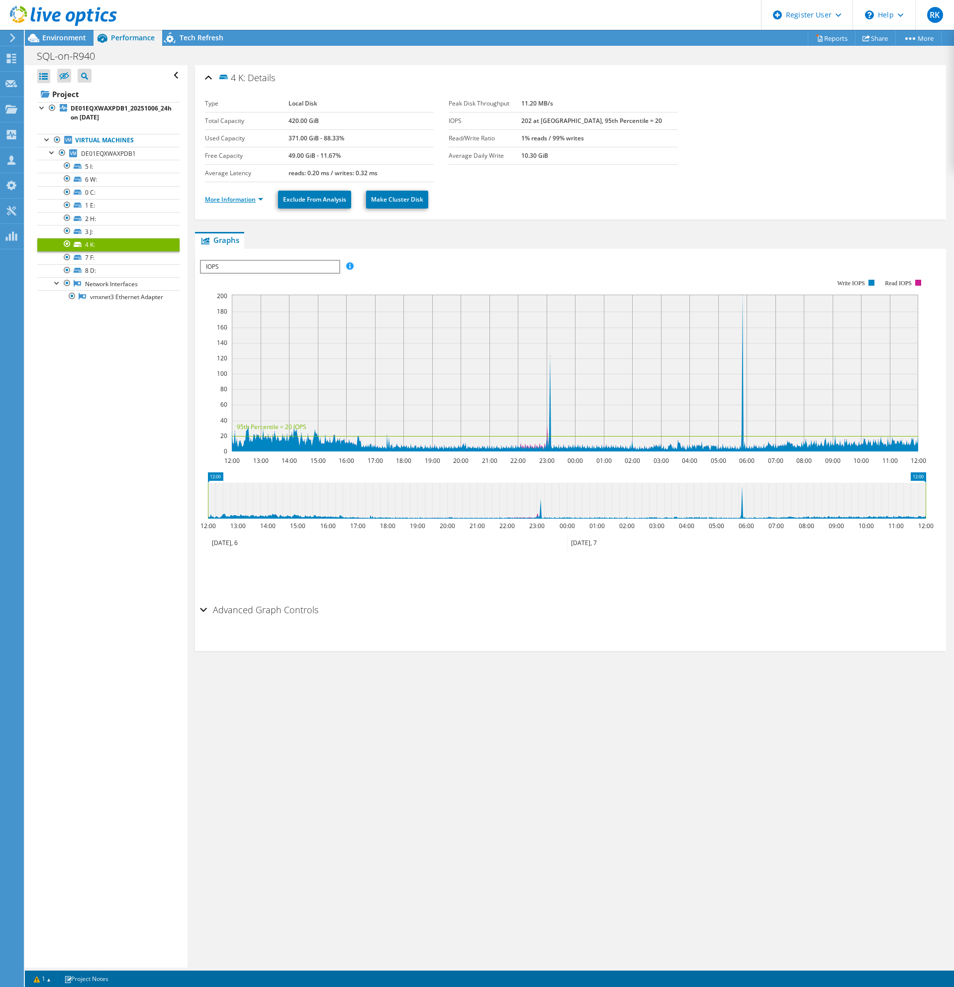
click at [240, 197] on link "More Information" at bounding box center [234, 199] width 58 height 8
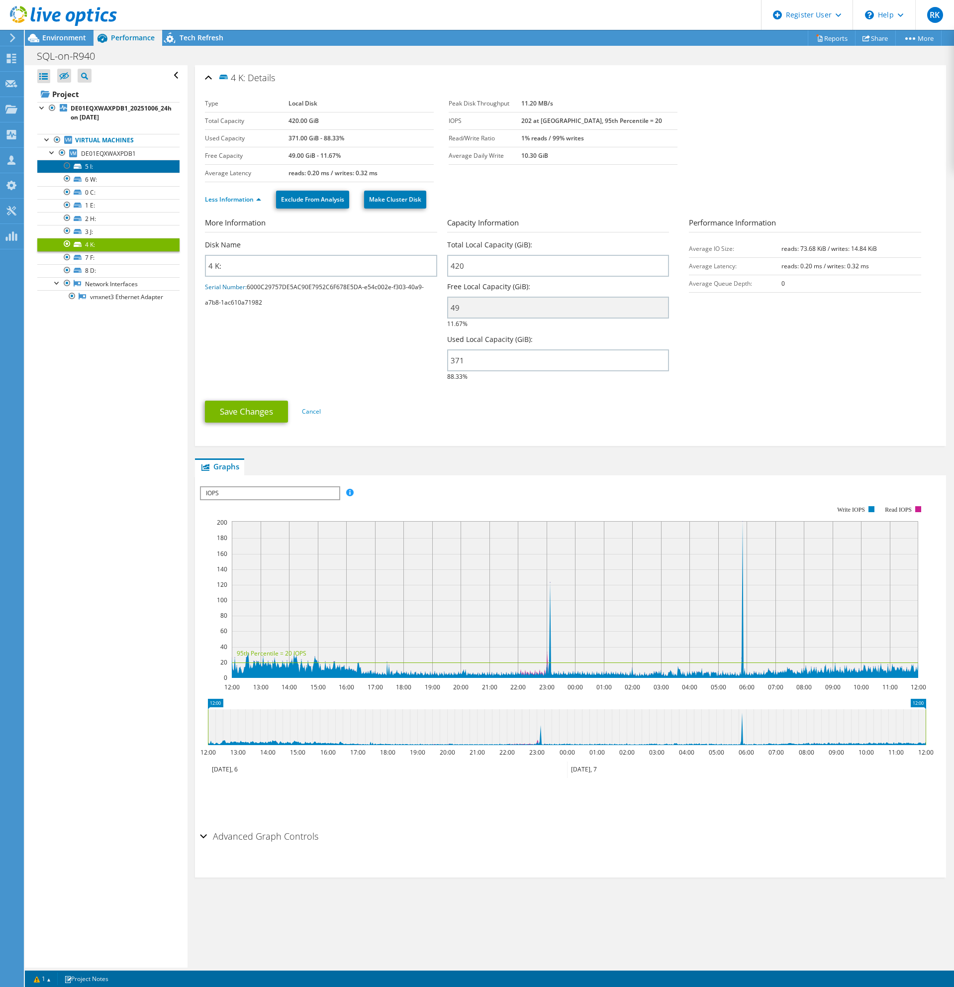
click at [107, 167] on link "5 I:" at bounding box center [108, 166] width 142 height 13
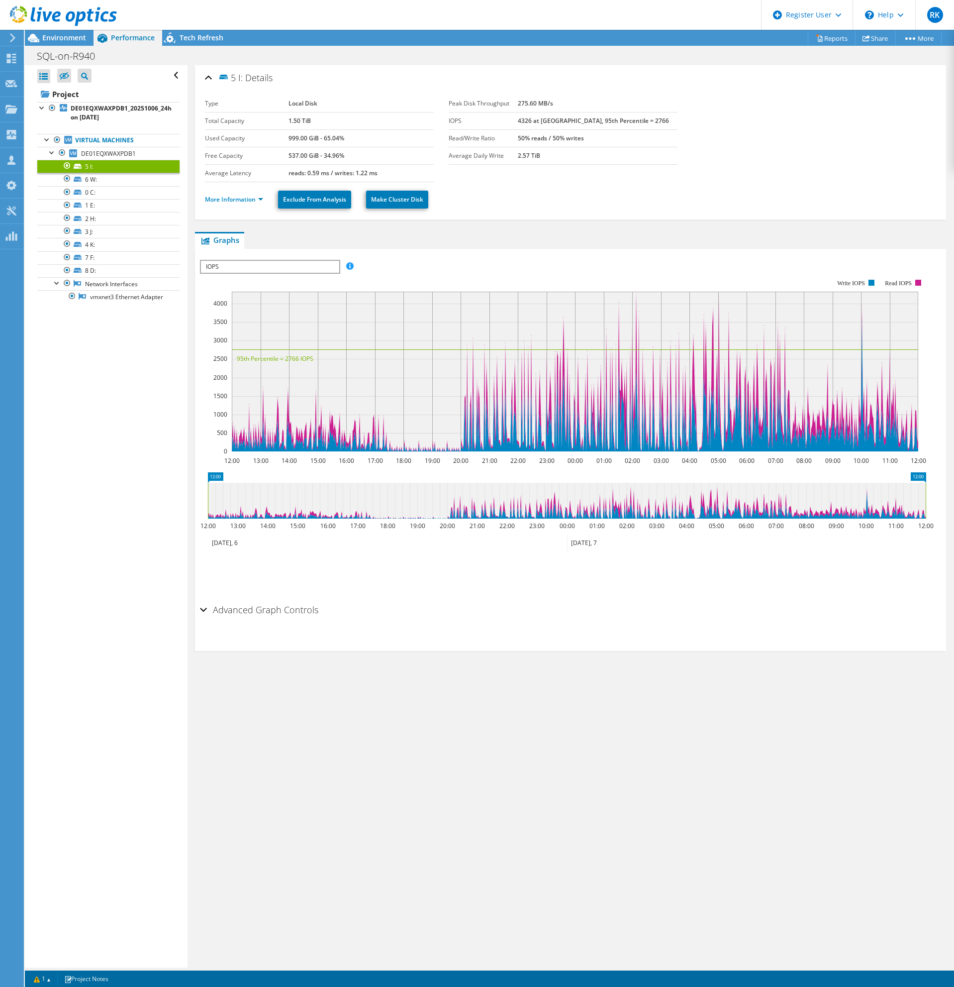
click at [224, 193] on ul "More Information Exclude From Analysis Make Cluster Disk" at bounding box center [570, 198] width 731 height 20
click at [224, 198] on link "More Information" at bounding box center [234, 199] width 58 height 8
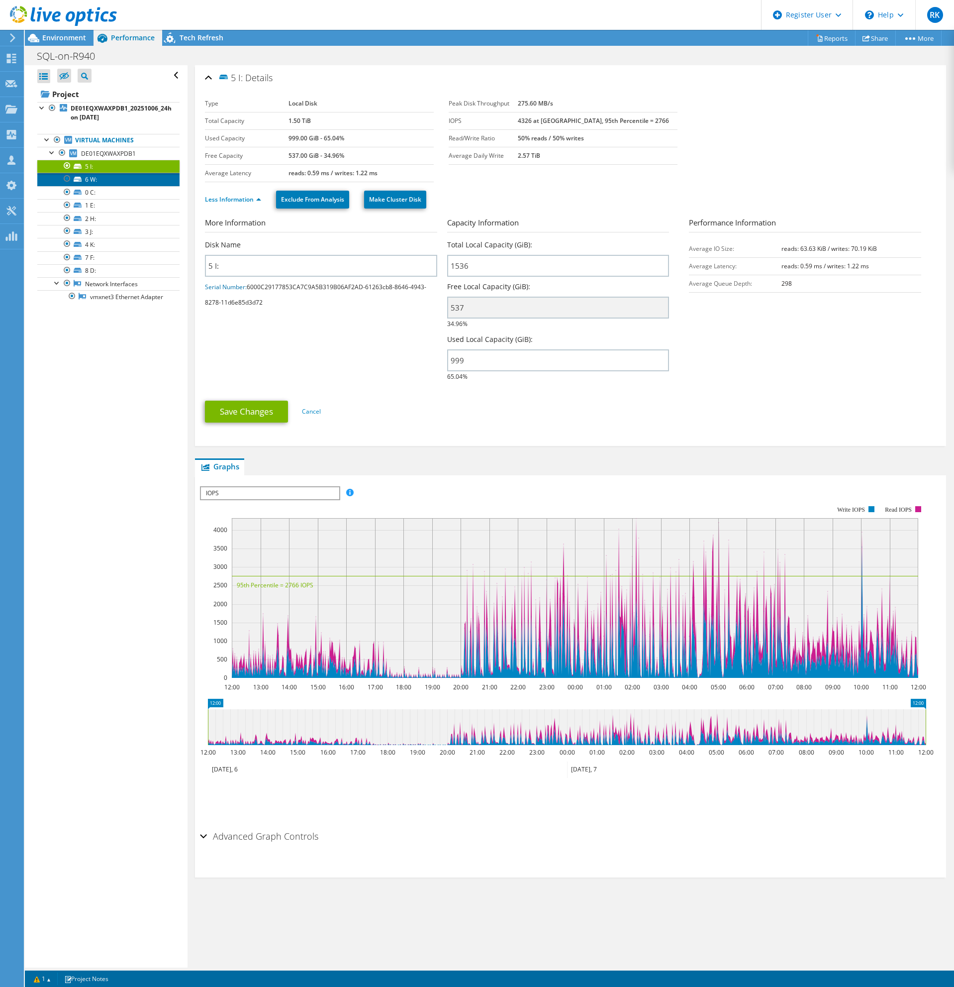
click at [112, 180] on link "6 W:" at bounding box center [108, 179] width 142 height 13
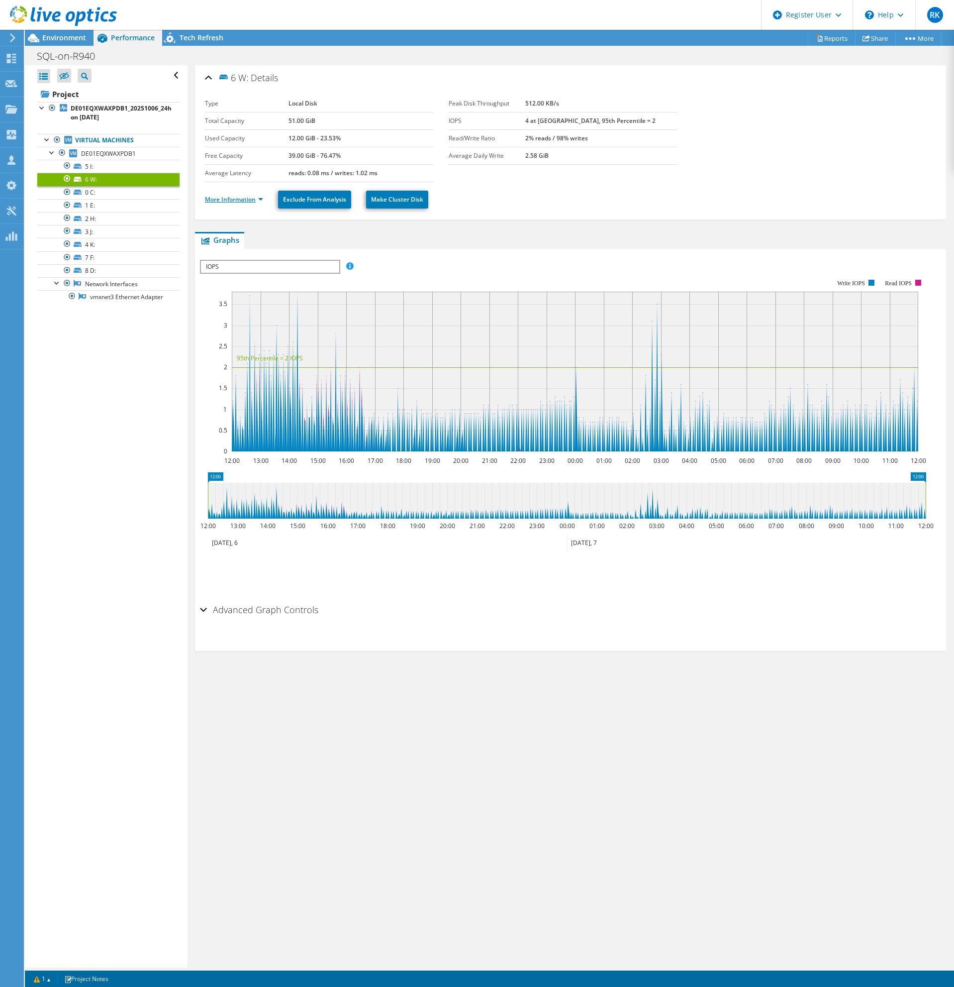
click at [243, 198] on link "More Information" at bounding box center [234, 199] width 58 height 8
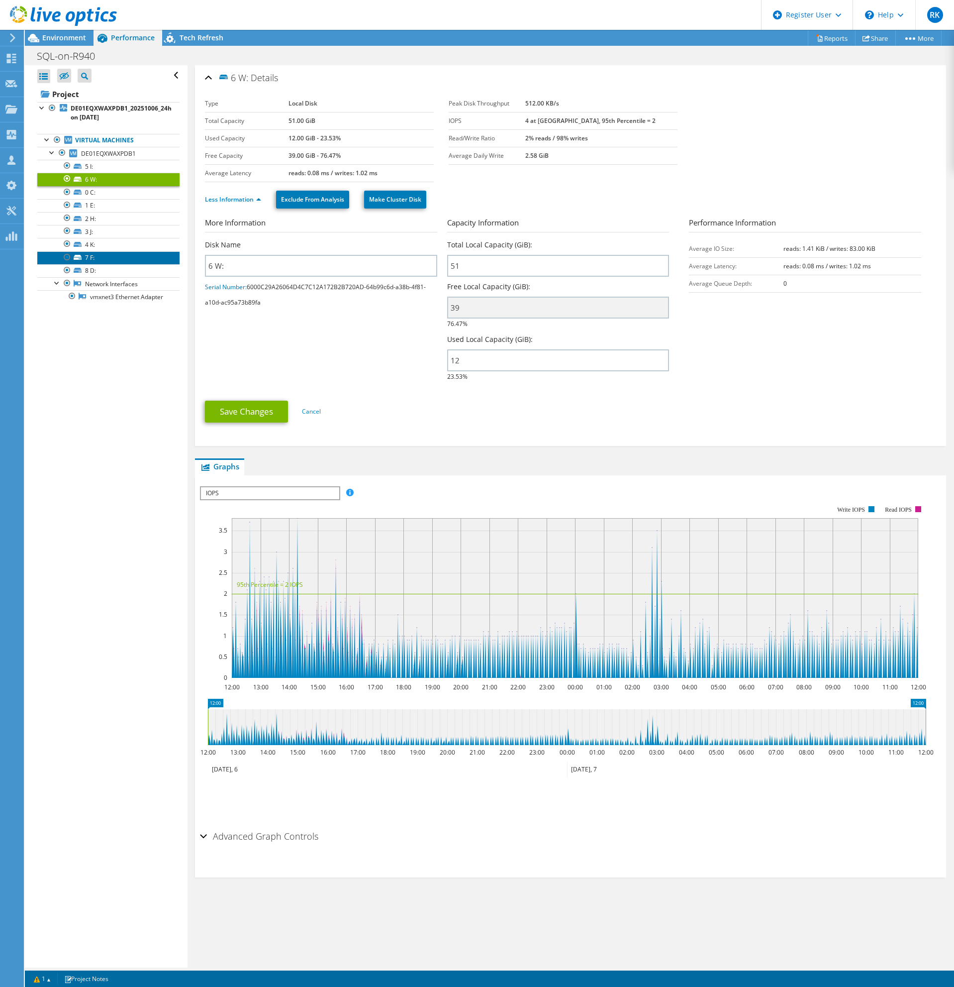
click at [108, 257] on link "7 F:" at bounding box center [108, 257] width 142 height 13
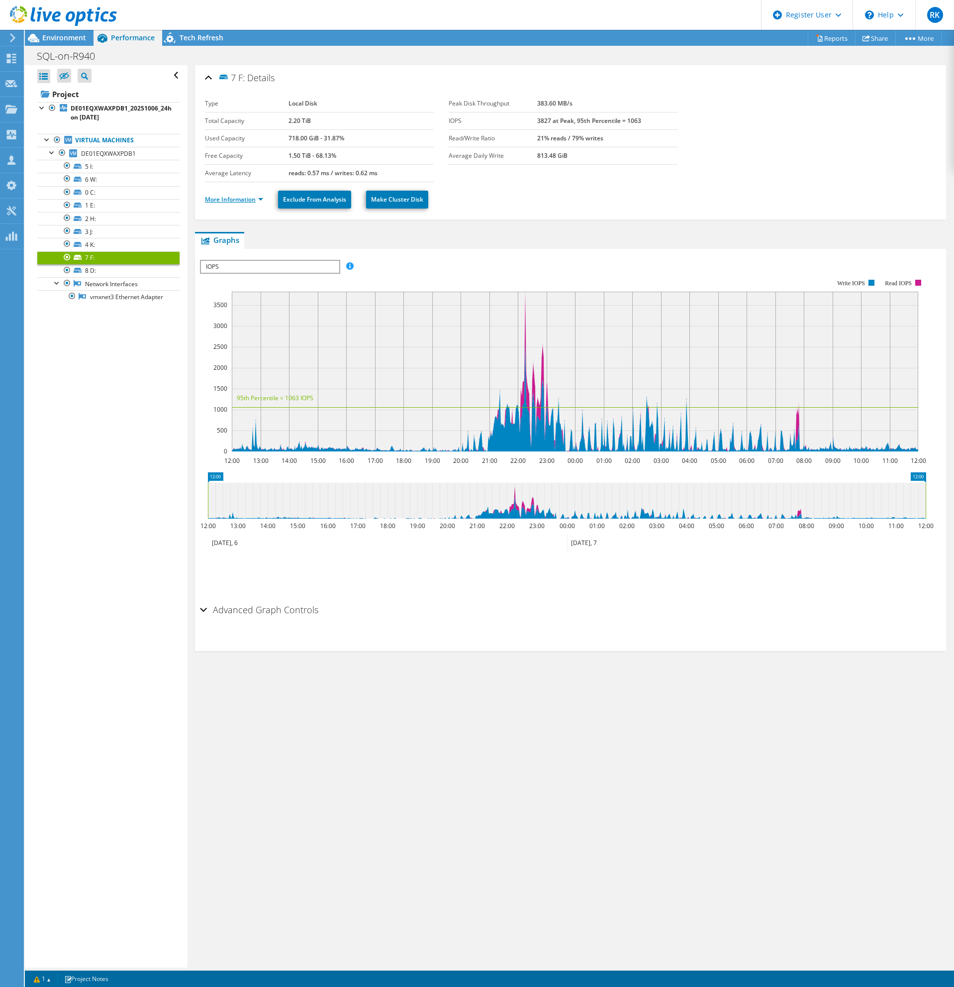
click at [234, 201] on link "More Information" at bounding box center [234, 199] width 58 height 8
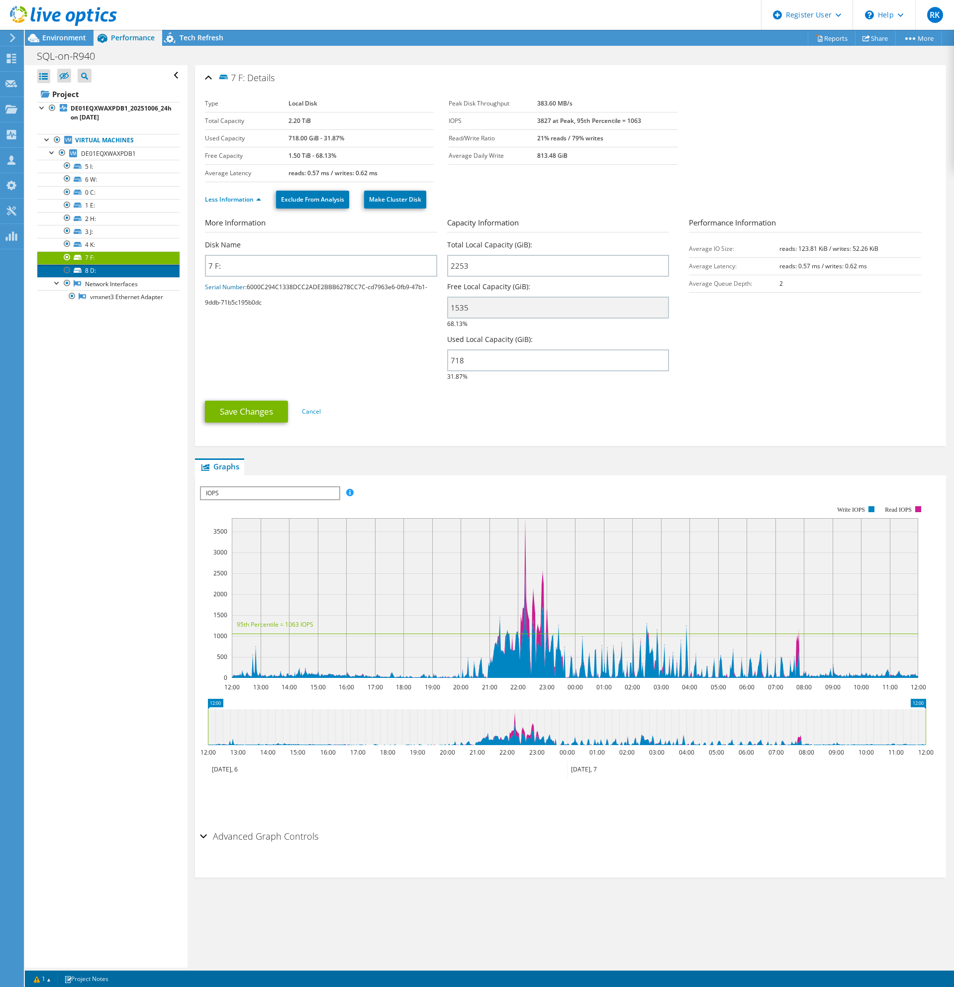
click at [115, 268] on link "8 D:" at bounding box center [108, 270] width 142 height 13
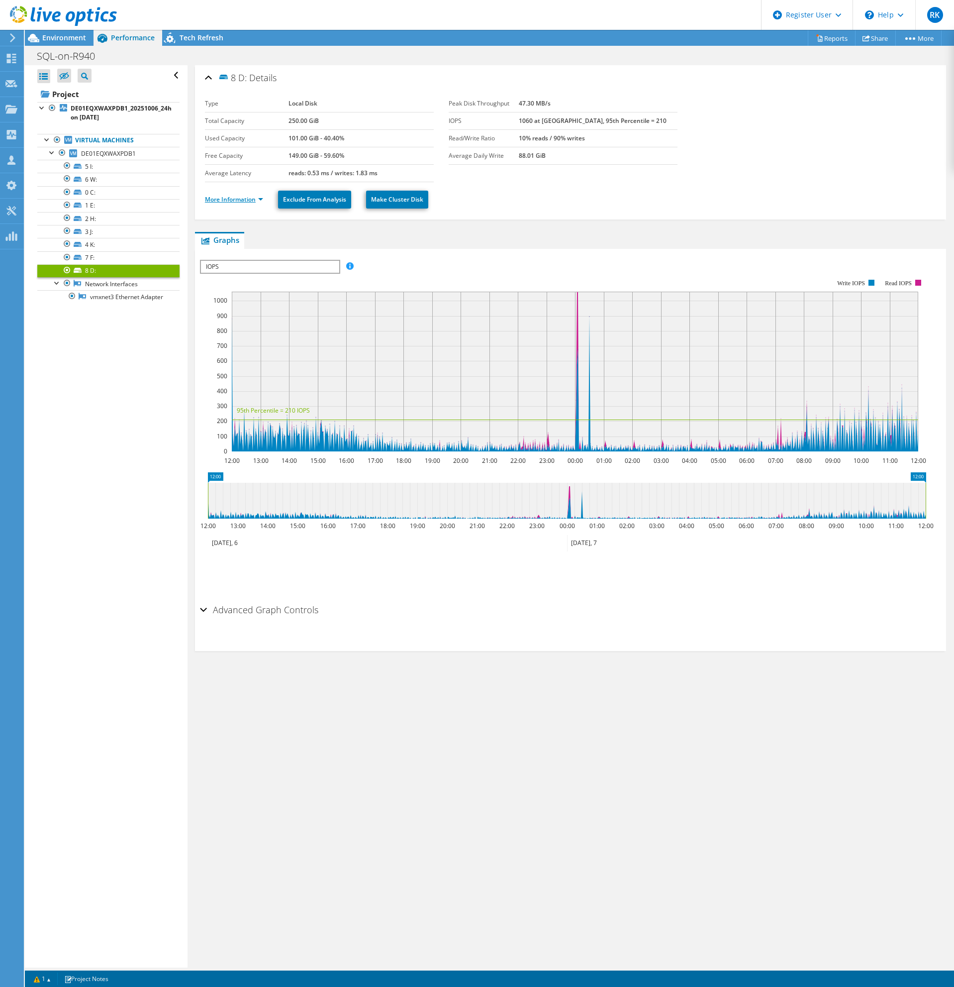
click at [249, 198] on link "More Information" at bounding box center [234, 199] width 58 height 8
